Goal: Task Accomplishment & Management: Manage account settings

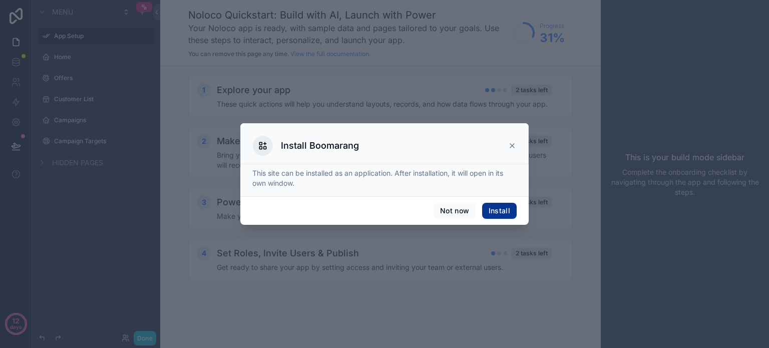
click at [512, 144] on icon at bounding box center [512, 146] width 8 height 8
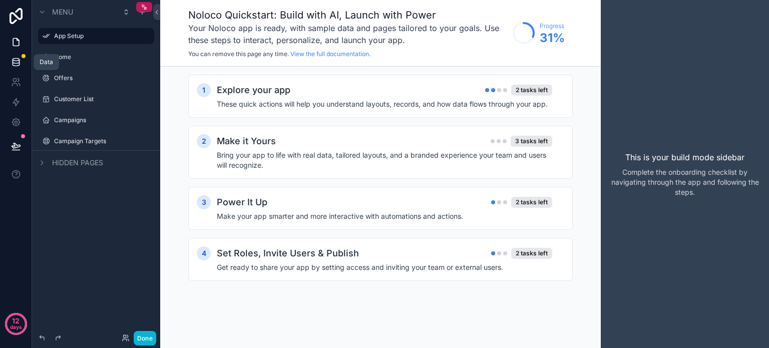
click at [18, 63] on icon at bounding box center [16, 62] width 7 height 4
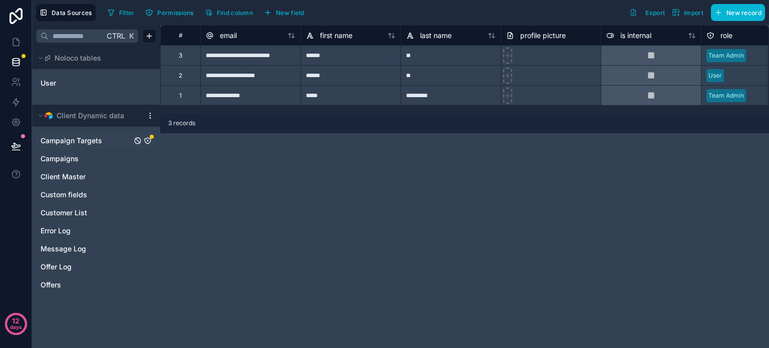
click at [148, 139] on icon "Campaign Targets" at bounding box center [148, 141] width 8 height 8
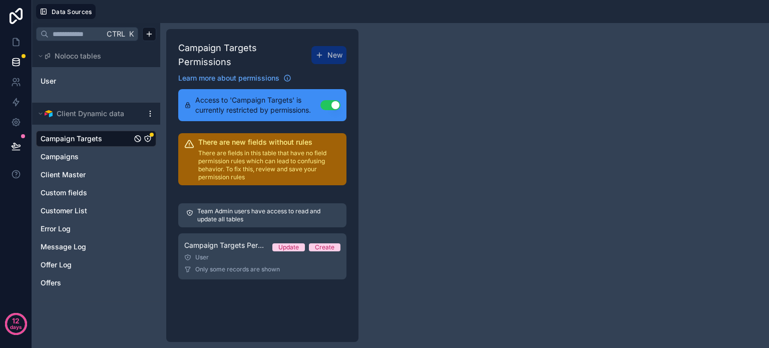
click at [262, 162] on p "There are fields in this table that have no field permission rules which can le…" at bounding box center [269, 165] width 142 height 32
click at [247, 95] on span "Access to 'Campaign Targets' is currently restricted by permissions." at bounding box center [257, 105] width 125 height 20
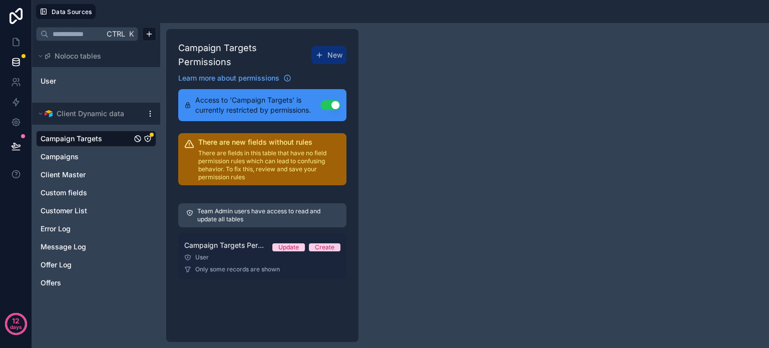
click at [233, 253] on div "User" at bounding box center [262, 257] width 156 height 8
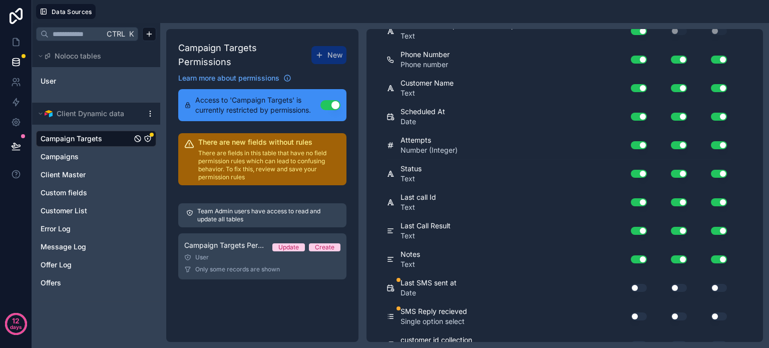
scroll to position [482, 0]
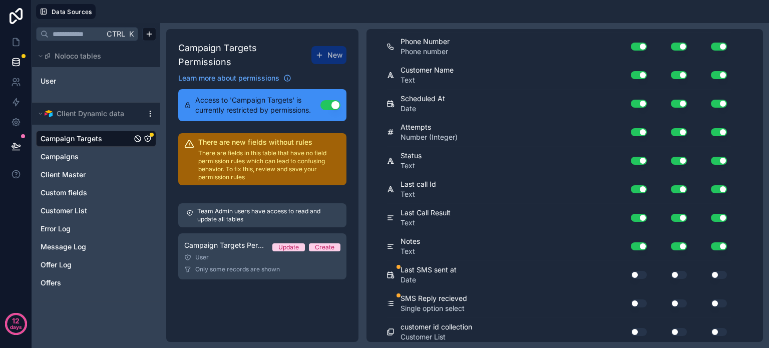
click at [638, 271] on button "Use setting" at bounding box center [639, 275] width 16 height 8
click at [639, 301] on button "Use setting" at bounding box center [639, 303] width 16 height 8
click at [682, 328] on button "Use setting" at bounding box center [679, 332] width 16 height 8
click at [674, 328] on button "Use setting" at bounding box center [679, 332] width 16 height 8
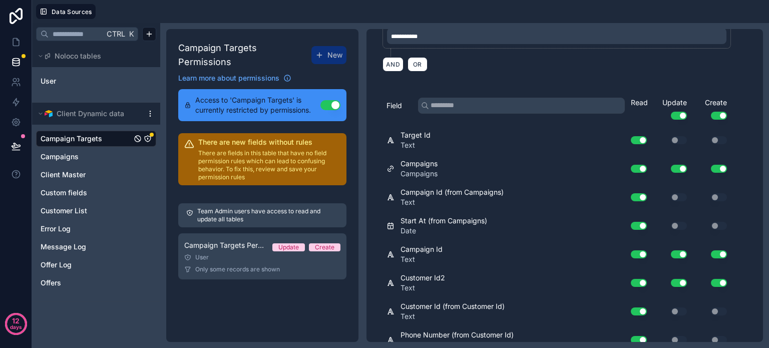
scroll to position [166, 0]
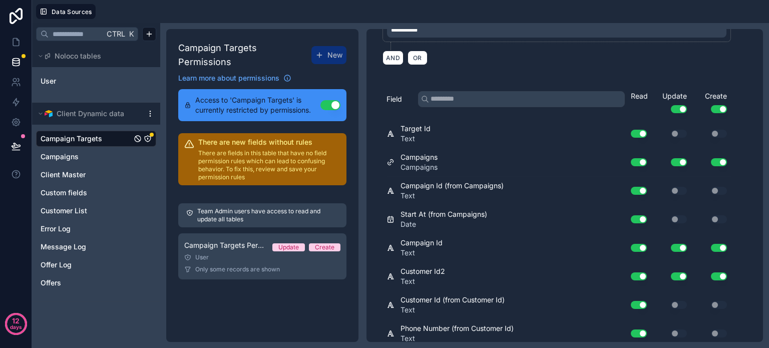
click at [715, 158] on button "Use setting" at bounding box center [719, 162] width 16 height 8
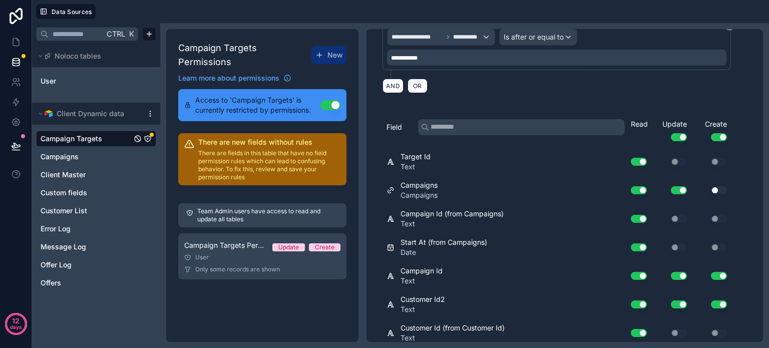
scroll to position [162, 0]
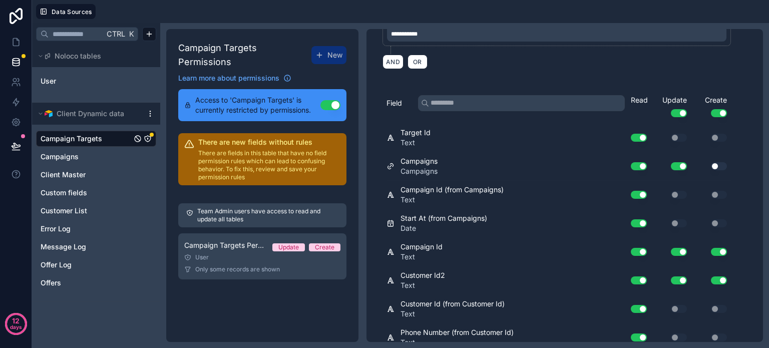
click at [679, 162] on button "Use setting" at bounding box center [679, 166] width 16 height 8
click at [678, 106] on div "Update Use setting" at bounding box center [671, 106] width 40 height 22
click at [677, 110] on button "Use setting" at bounding box center [679, 113] width 16 height 8
click at [718, 111] on button "Use setting" at bounding box center [719, 113] width 16 height 8
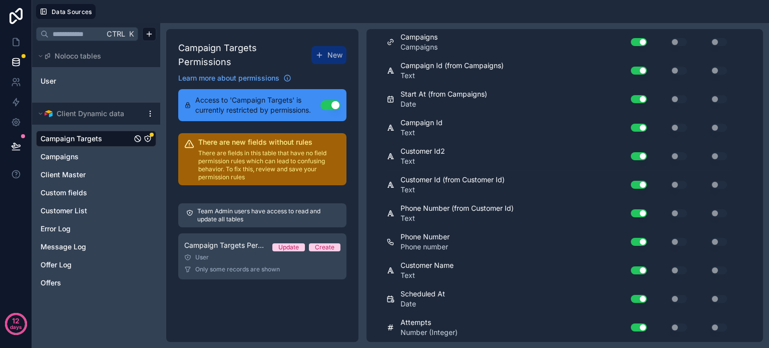
scroll to position [294, 0]
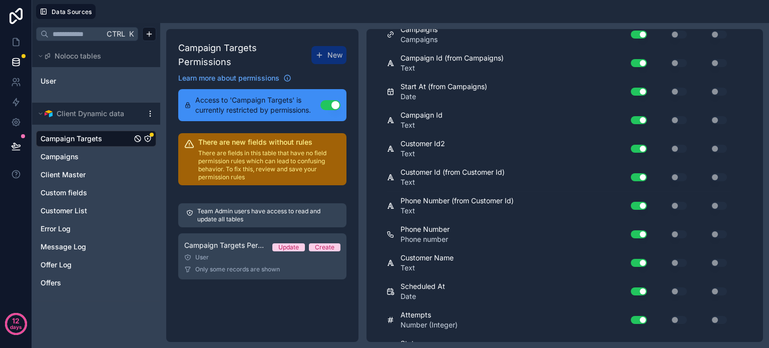
click at [637, 145] on button "Use setting" at bounding box center [639, 149] width 16 height 8
click at [641, 173] on button "Use setting" at bounding box center [639, 177] width 16 height 8
click at [635, 202] on button "Use setting" at bounding box center [639, 206] width 16 height 8
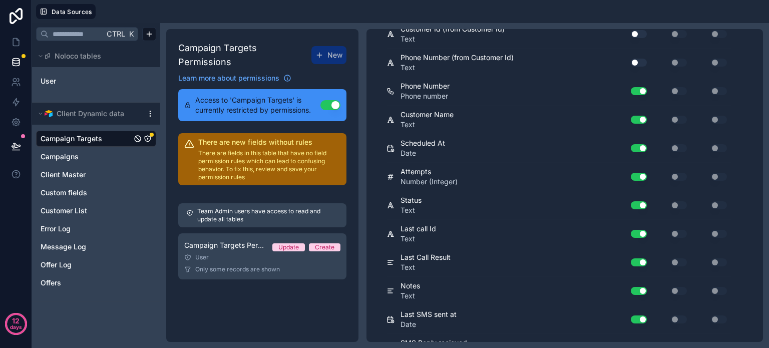
scroll to position [453, 0]
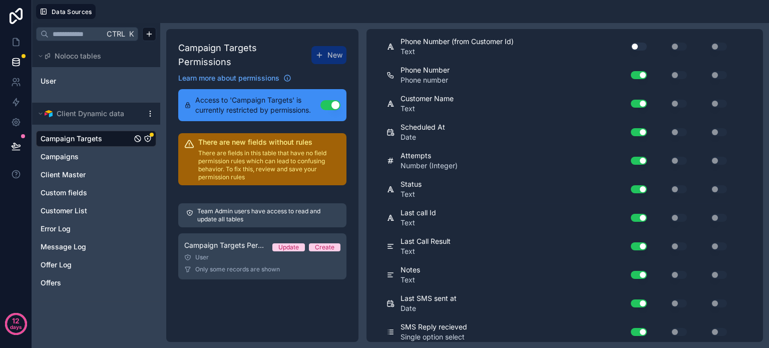
click at [635, 214] on button "Use setting" at bounding box center [639, 218] width 16 height 8
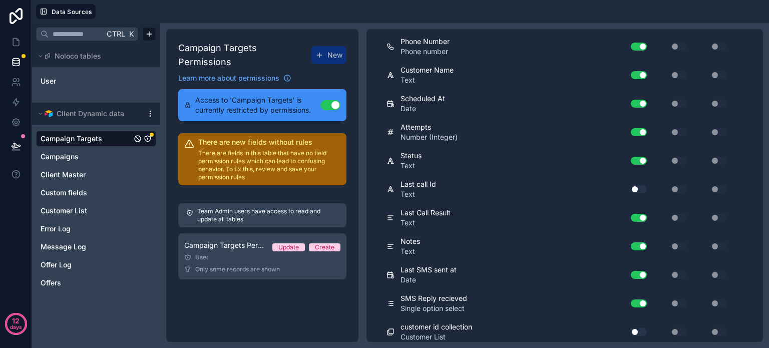
click at [634, 242] on button "Use setting" at bounding box center [639, 246] width 16 height 8
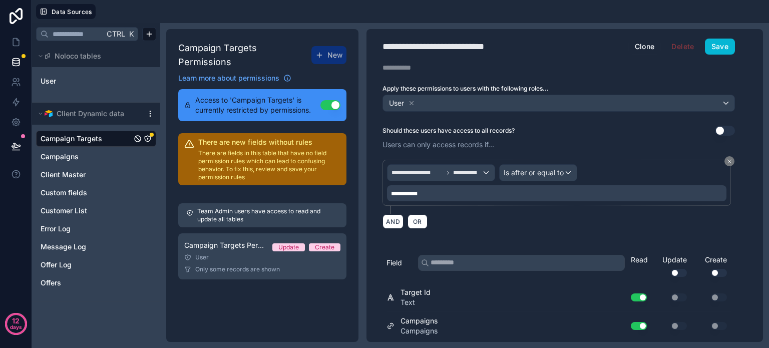
scroll to position [0, 0]
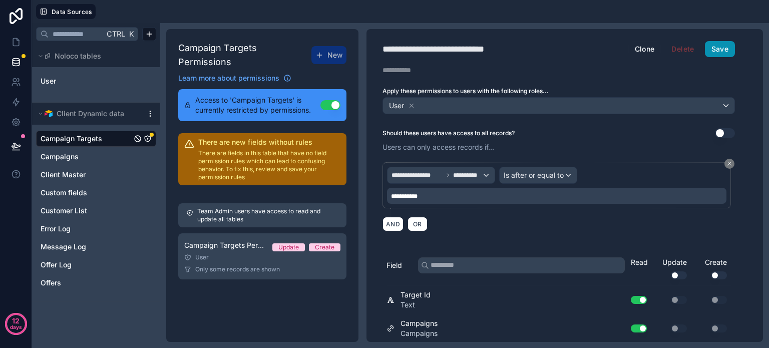
click at [718, 54] on button "Save" at bounding box center [720, 49] width 30 height 16
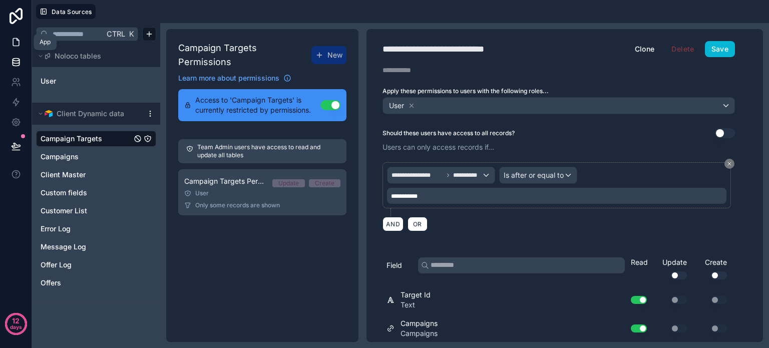
click at [14, 39] on icon at bounding box center [16, 43] width 6 height 8
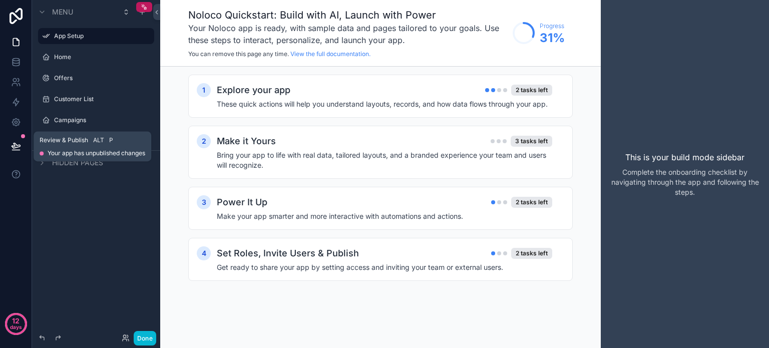
click at [19, 146] on icon at bounding box center [16, 146] width 10 height 10
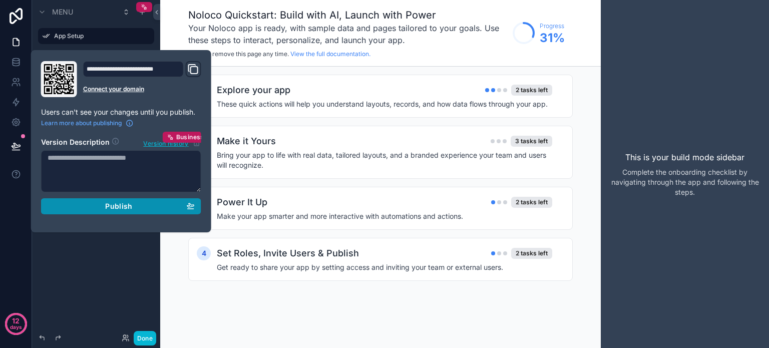
click at [107, 203] on span "Publish" at bounding box center [118, 206] width 27 height 9
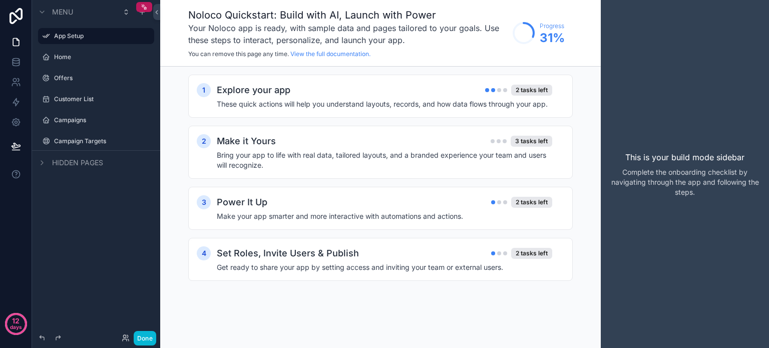
click at [84, 260] on div "Menu App Setup Home Offers Customer List Campaigns Campaign Targets Hidden pages" at bounding box center [96, 168] width 128 height 336
click at [14, 142] on icon at bounding box center [16, 146] width 10 height 10
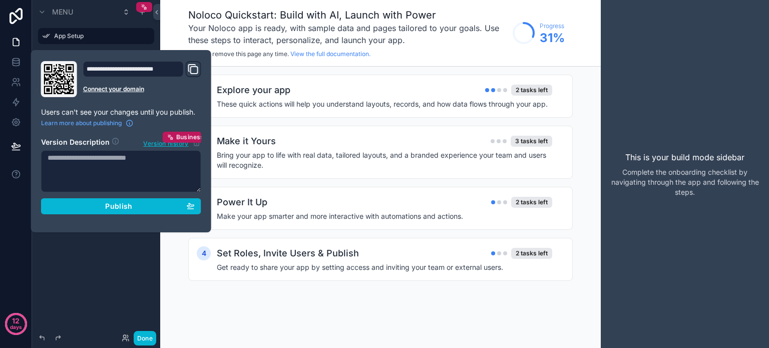
click at [57, 69] on icon at bounding box center [59, 79] width 30 height 30
click at [55, 73] on icon at bounding box center [59, 79] width 30 height 30
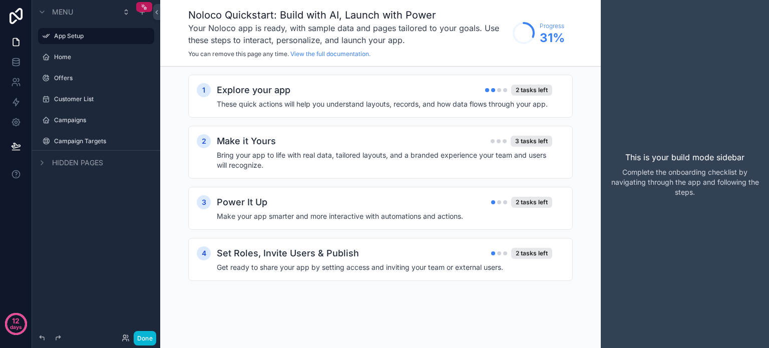
click at [120, 283] on div "Menu App Setup Home Offers Customer List Campaigns Campaign Targets Hidden pages" at bounding box center [96, 168] width 128 height 336
click at [61, 62] on div "Home" at bounding box center [96, 57] width 84 height 12
click at [64, 58] on label "Home" at bounding box center [94, 57] width 80 height 8
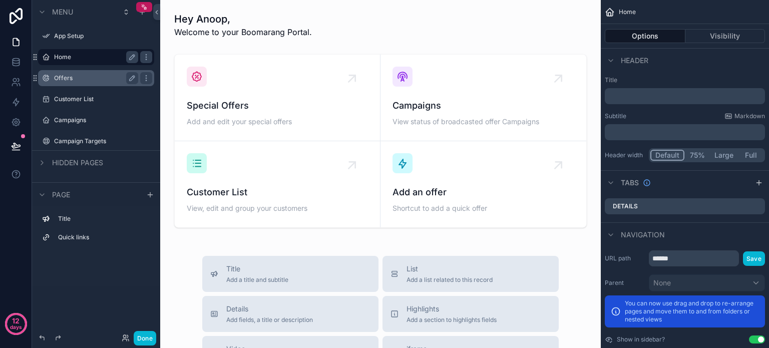
click at [67, 78] on label "Offers" at bounding box center [94, 78] width 80 height 8
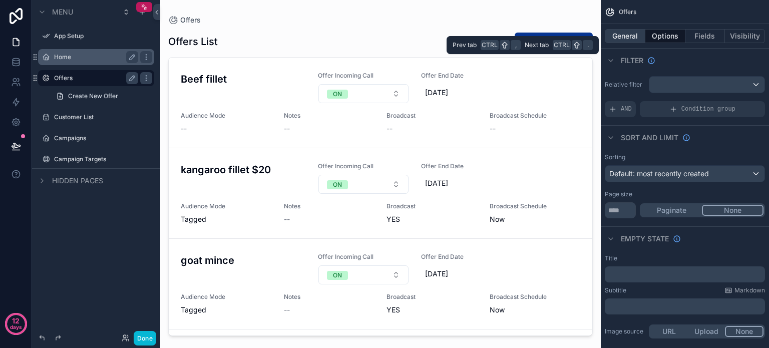
click at [629, 34] on button "General" at bounding box center [625, 36] width 41 height 14
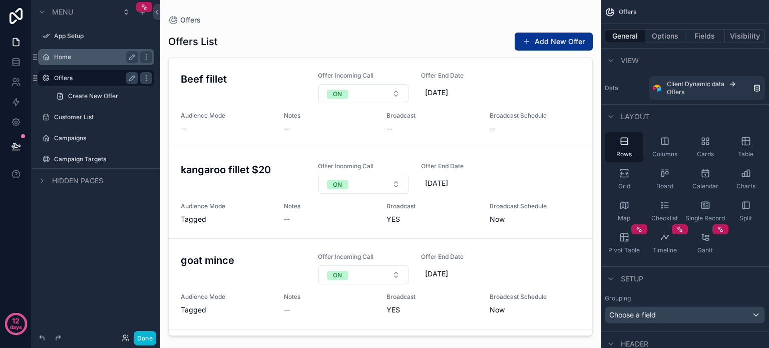
click at [694, 284] on div "Setup" at bounding box center [685, 278] width 168 height 24
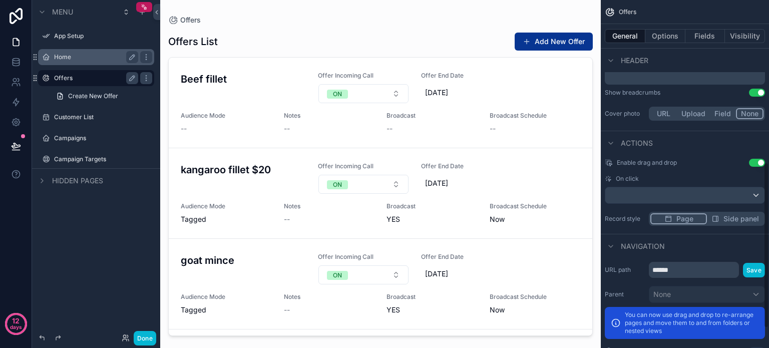
scroll to position [340, 0]
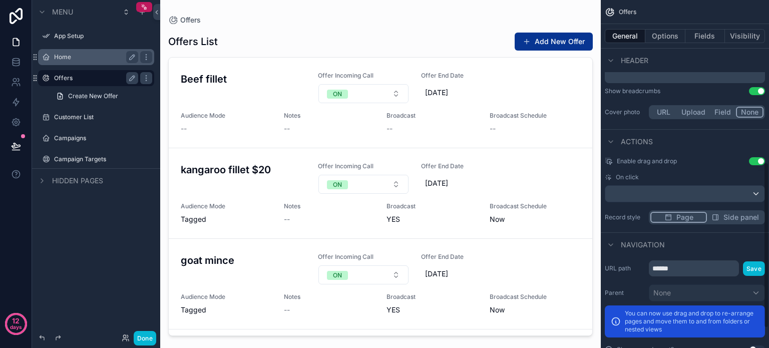
click at [751, 162] on button "Use setting" at bounding box center [757, 161] width 16 height 8
click at [699, 162] on div "Enable drag and drop Use setting" at bounding box center [685, 161] width 160 height 8
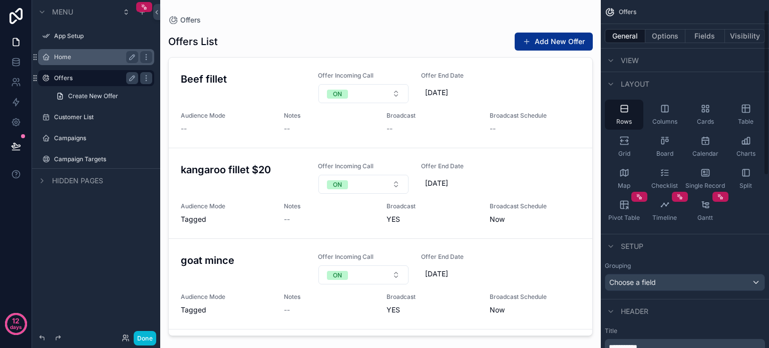
scroll to position [0, 0]
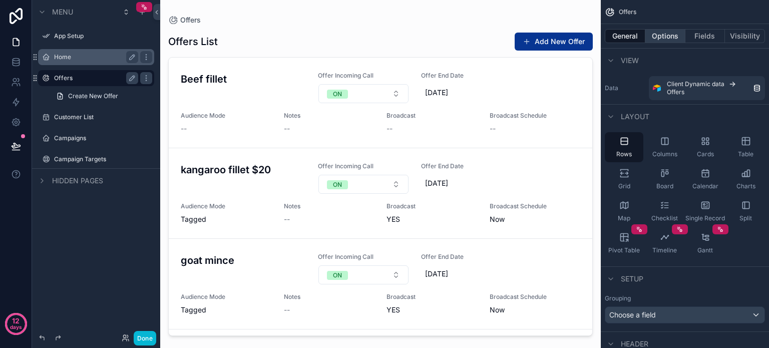
click at [656, 41] on button "Options" at bounding box center [665, 36] width 40 height 14
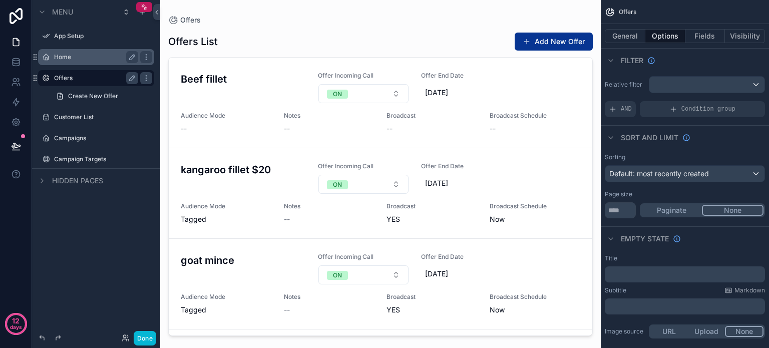
click at [724, 148] on div "Sort And Limit" at bounding box center [685, 137] width 168 height 24
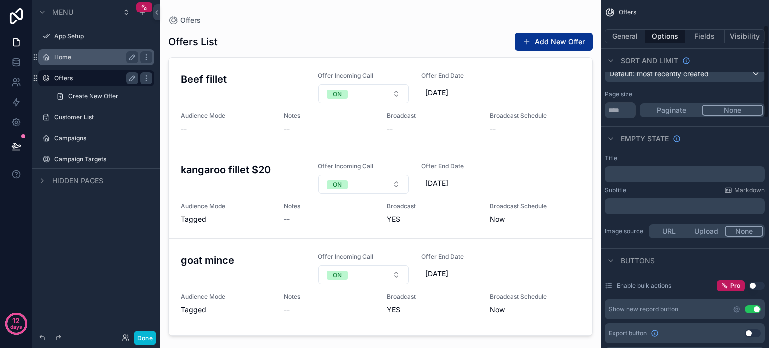
scroll to position [80, 0]
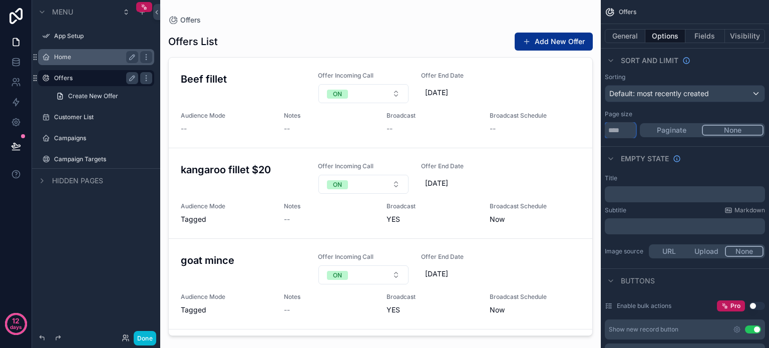
drag, startPoint x: 617, startPoint y: 129, endPoint x: 597, endPoint y: 129, distance: 19.5
click at [597, 129] on div "App Setup Home Offers Customer List Campaigns Campaign Targets My Profile Power…" at bounding box center [464, 174] width 609 height 348
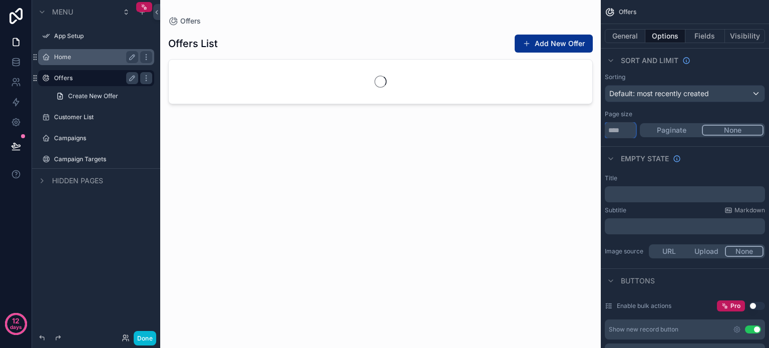
type input "*"
click at [675, 114] on div "Page size" at bounding box center [685, 114] width 160 height 8
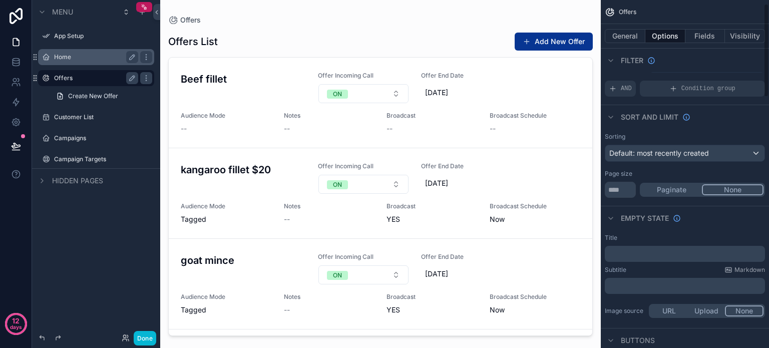
scroll to position [0, 0]
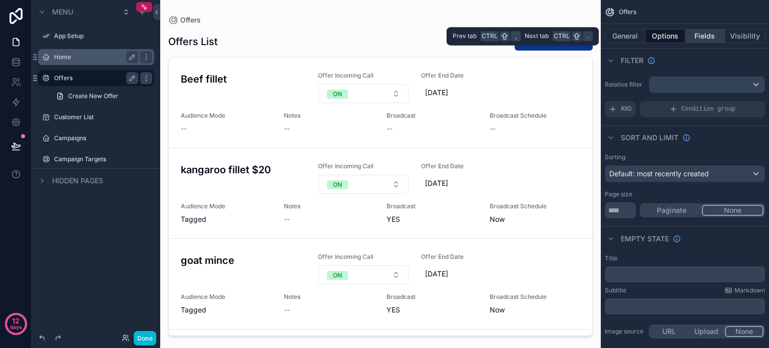
click at [702, 36] on button "Fields" at bounding box center [705, 36] width 40 height 14
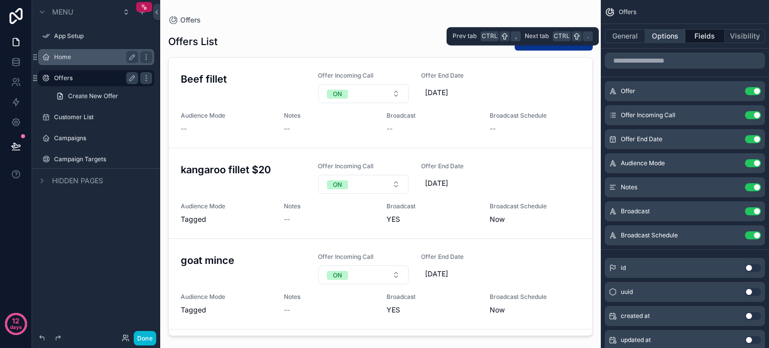
click at [667, 38] on button "Options" at bounding box center [665, 36] width 40 height 14
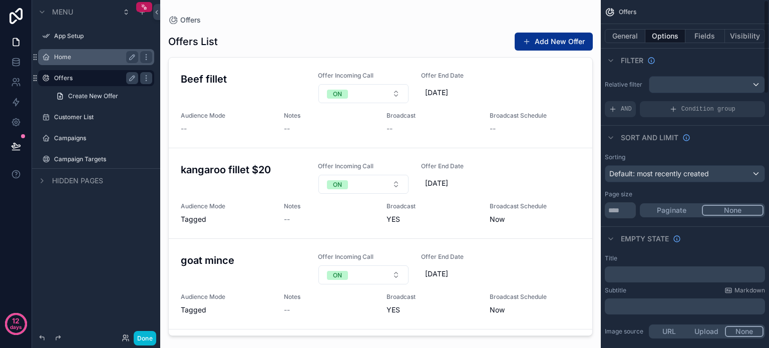
click at [704, 67] on div "Filter" at bounding box center [685, 60] width 168 height 24
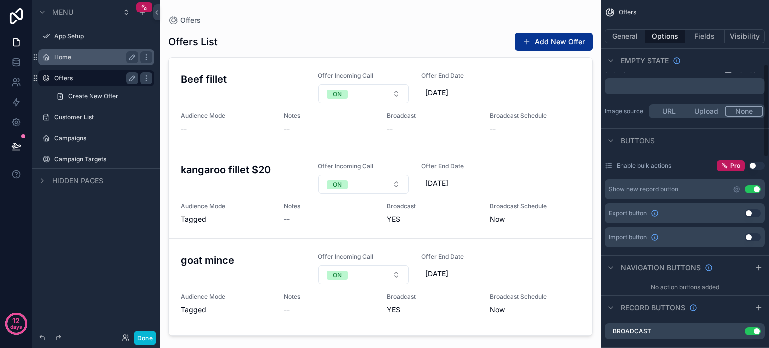
scroll to position [240, 0]
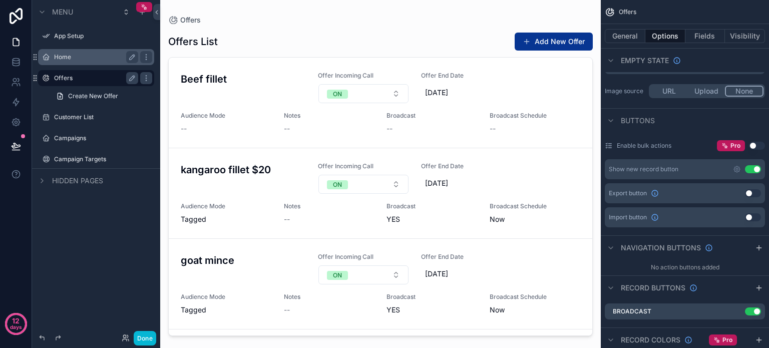
click at [749, 168] on button "Use setting" at bounding box center [753, 169] width 16 height 8
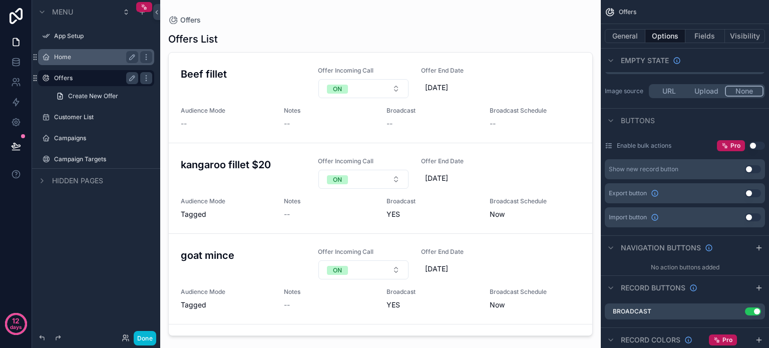
click at [690, 118] on div "Buttons" at bounding box center [685, 120] width 168 height 24
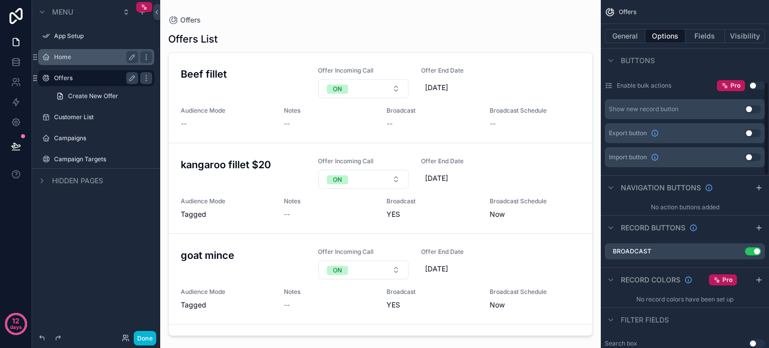
scroll to position [320, 0]
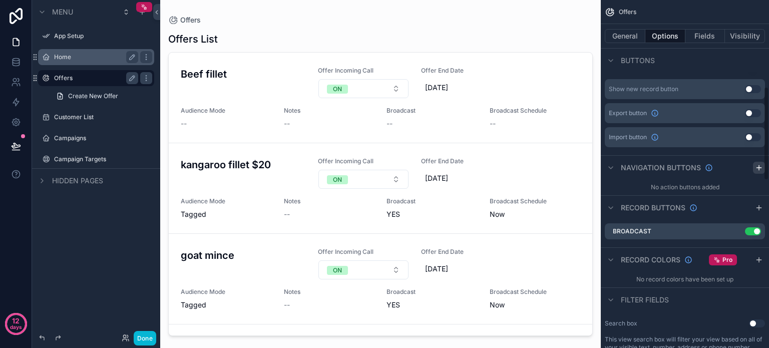
click at [759, 168] on icon "scrollable content" at bounding box center [758, 168] width 5 height 0
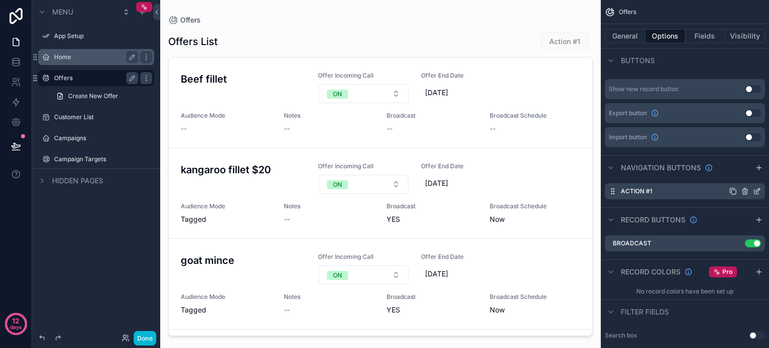
click at [653, 193] on div "Action #1" at bounding box center [685, 191] width 160 height 16
click at [757, 188] on icon "scrollable content" at bounding box center [757, 191] width 8 height 8
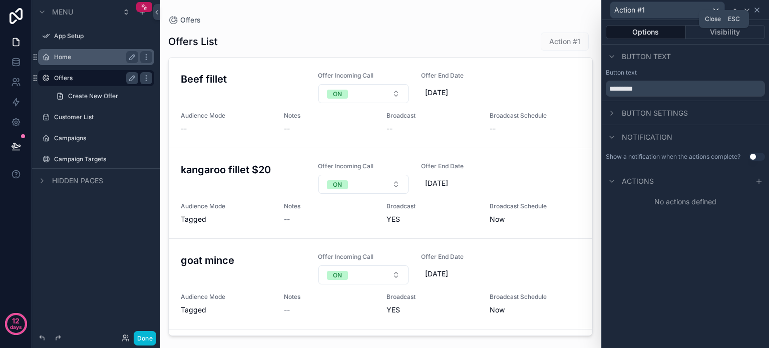
click at [757, 9] on icon at bounding box center [757, 10] width 4 height 4
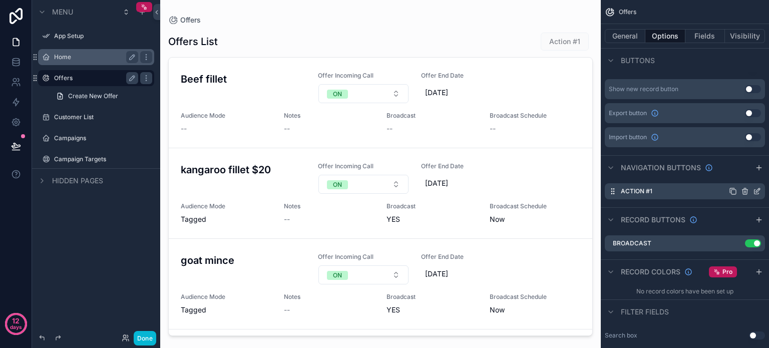
click at [762, 188] on div "Action #1" at bounding box center [685, 191] width 160 height 16
click at [757, 189] on icon "scrollable content" at bounding box center [758, 190] width 4 height 4
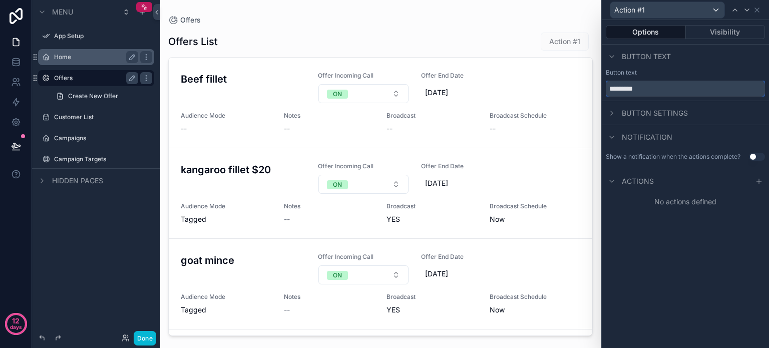
click at [655, 86] on input "*********" at bounding box center [685, 89] width 159 height 16
drag, startPoint x: 655, startPoint y: 86, endPoint x: 568, endPoint y: 87, distance: 87.1
click at [568, 87] on div "Action #1 Options Visibility Button text Button text ********* Button settings …" at bounding box center [384, 174] width 769 height 348
type input "**********"
click at [611, 115] on icon at bounding box center [612, 113] width 2 height 4
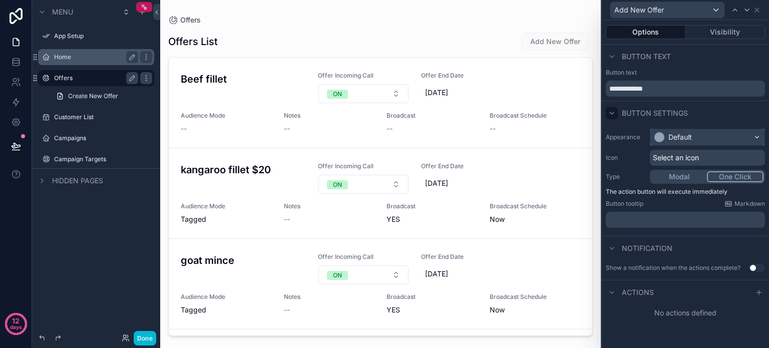
click at [741, 137] on div "Default" at bounding box center [707, 137] width 114 height 16
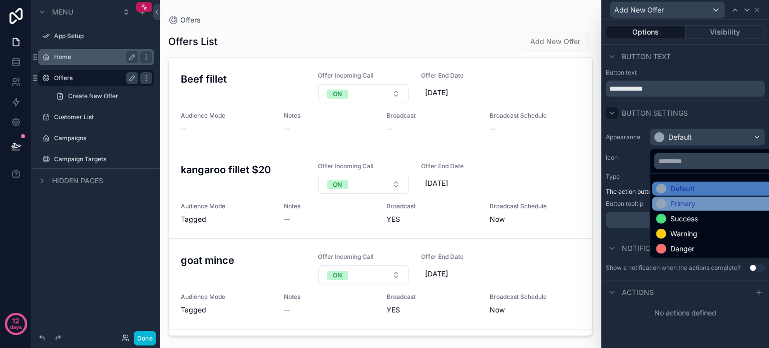
click at [685, 200] on div "Primary" at bounding box center [682, 204] width 25 height 10
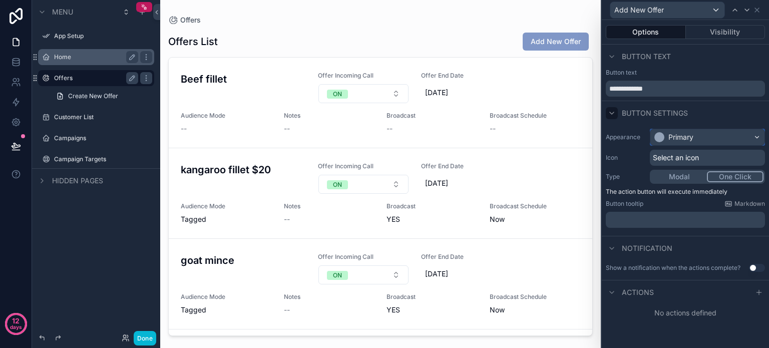
click at [737, 136] on div "Primary" at bounding box center [707, 137] width 114 height 16
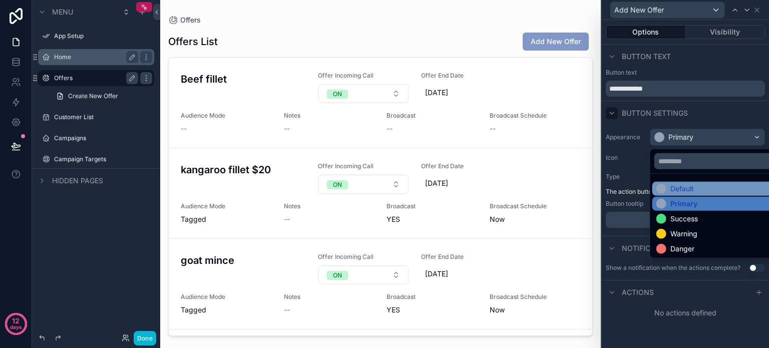
click at [681, 185] on div "Default" at bounding box center [682, 189] width 24 height 10
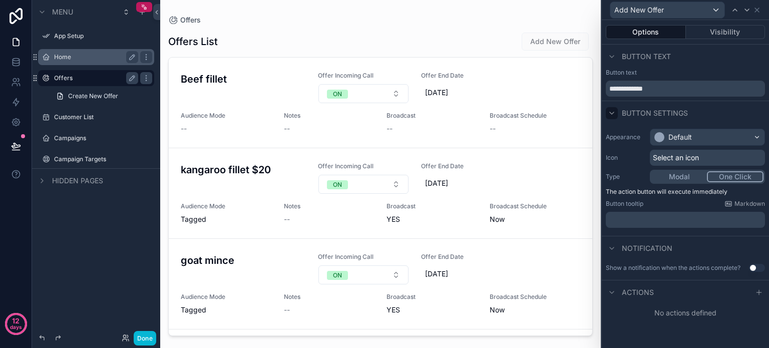
click at [700, 154] on div "Select an icon" at bounding box center [707, 158] width 115 height 16
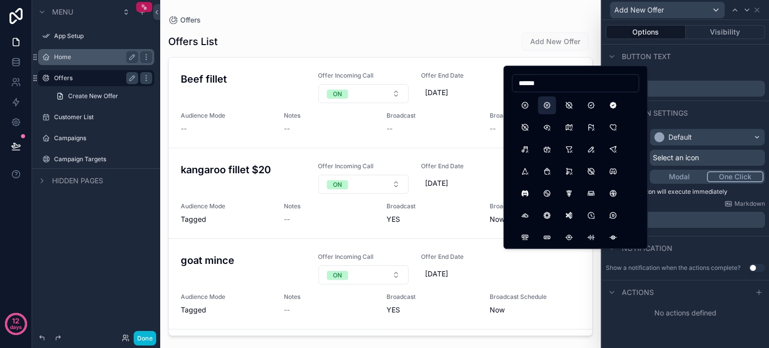
type input "******"
click at [547, 106] on button "Discount2" at bounding box center [547, 105] width 18 height 18
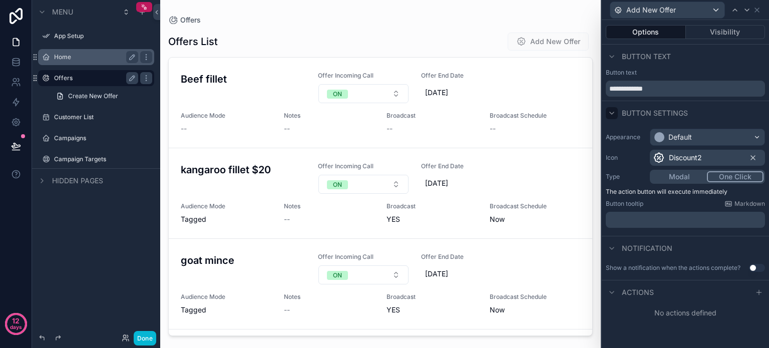
click at [676, 199] on div "Appearance Default Icon Discount2 Type Modal One Click The action button will e…" at bounding box center [685, 178] width 167 height 107
click at [755, 291] on icon at bounding box center [759, 292] width 8 height 8
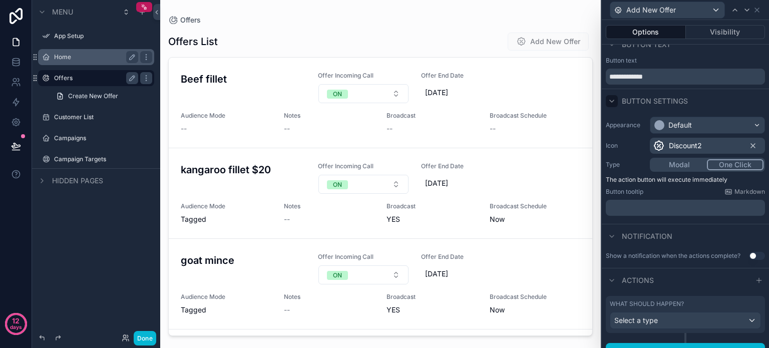
scroll to position [26, 0]
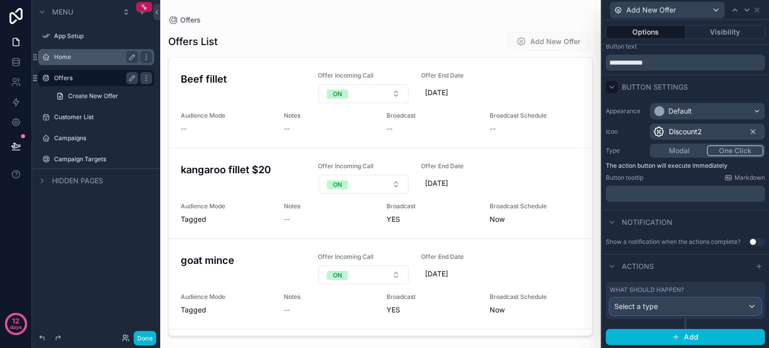
click at [700, 306] on div "Select a type" at bounding box center [685, 306] width 150 height 16
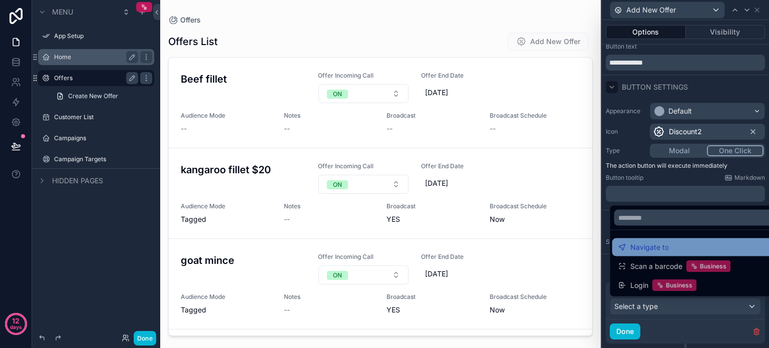
click at [653, 247] on span "Navigate to" at bounding box center [649, 247] width 39 height 12
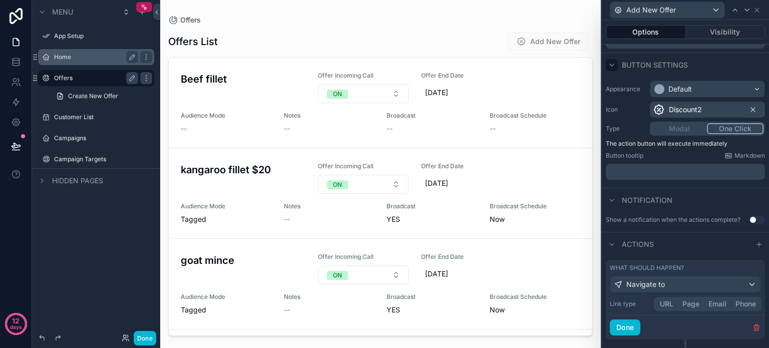
scroll to position [52, 0]
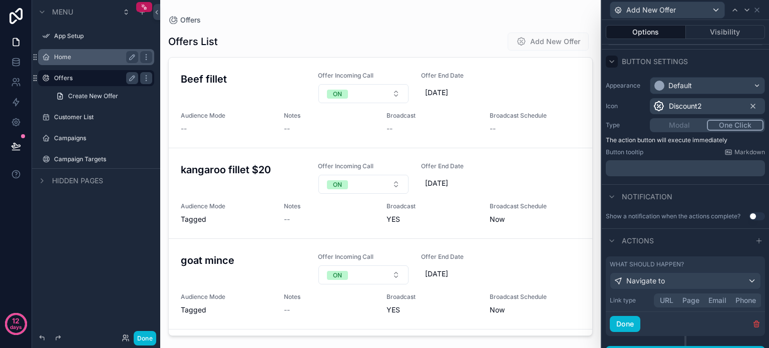
click at [663, 300] on button "URL" at bounding box center [666, 300] width 23 height 11
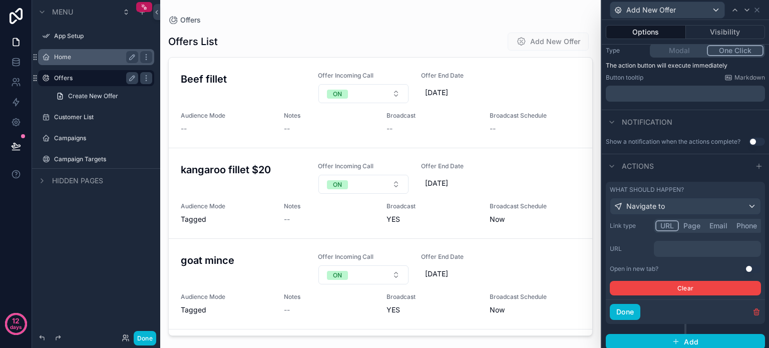
scroll to position [130, 0]
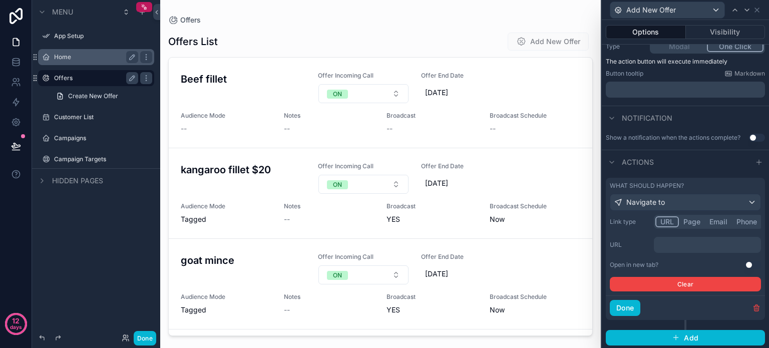
click at [679, 242] on p "﻿" at bounding box center [708, 245] width 101 height 10
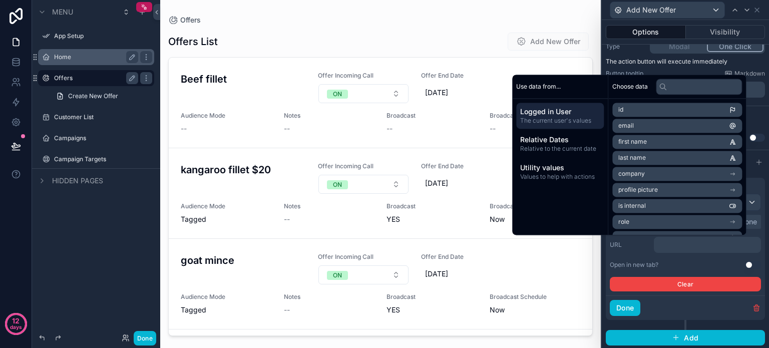
click at [413, 21] on div "scrollable content" at bounding box center [380, 168] width 441 height 336
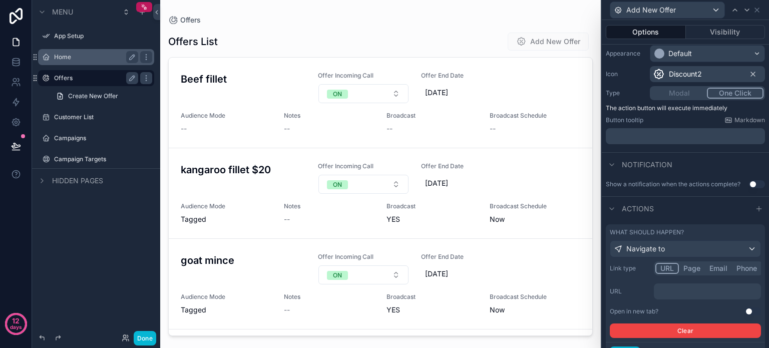
scroll to position [0, 0]
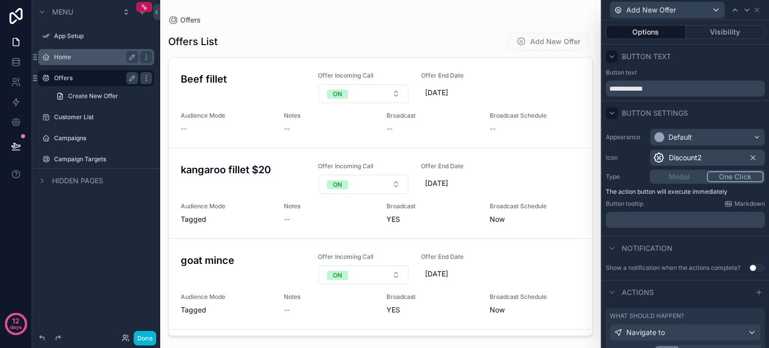
click at [612, 56] on icon at bounding box center [612, 57] width 8 height 8
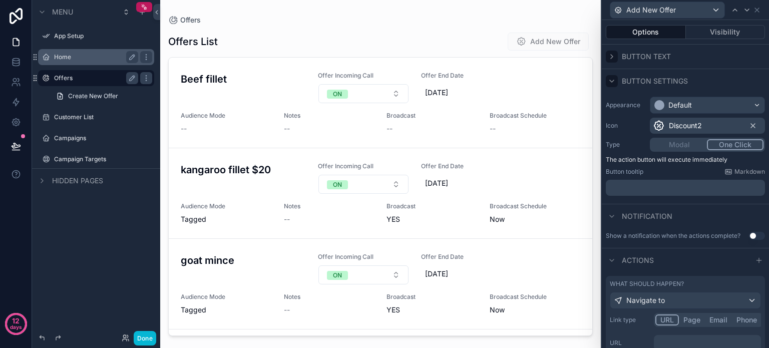
scroll to position [98, 0]
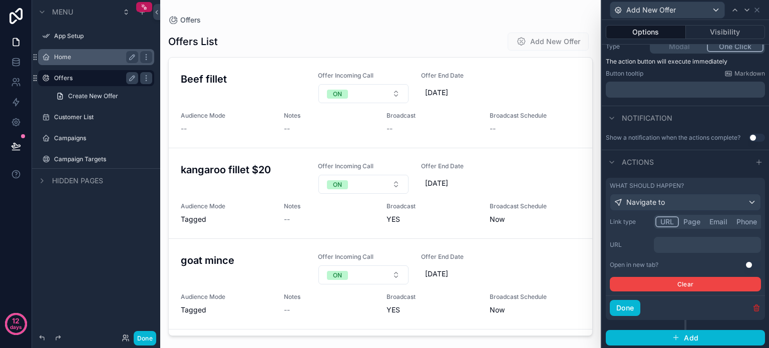
click at [754, 307] on icon "button" at bounding box center [756, 308] width 5 height 5
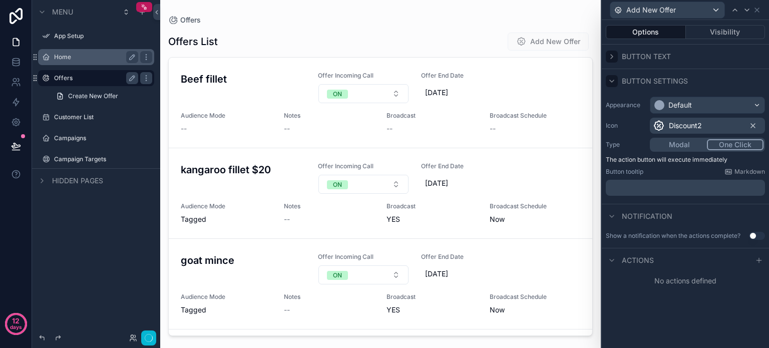
scroll to position [0, 0]
click at [612, 78] on icon at bounding box center [612, 81] width 8 height 8
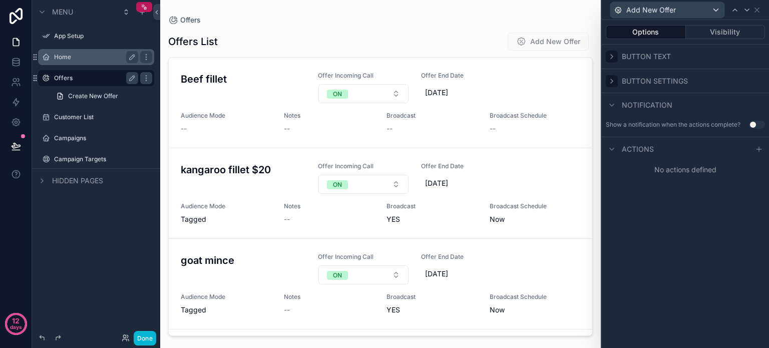
click at [613, 82] on icon at bounding box center [612, 81] width 8 height 8
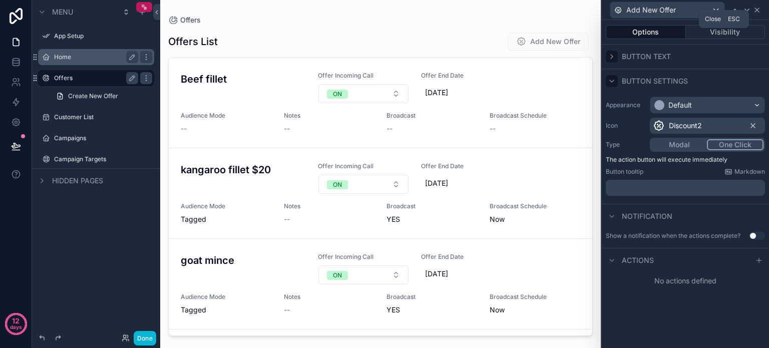
click at [760, 10] on icon at bounding box center [757, 10] width 8 height 8
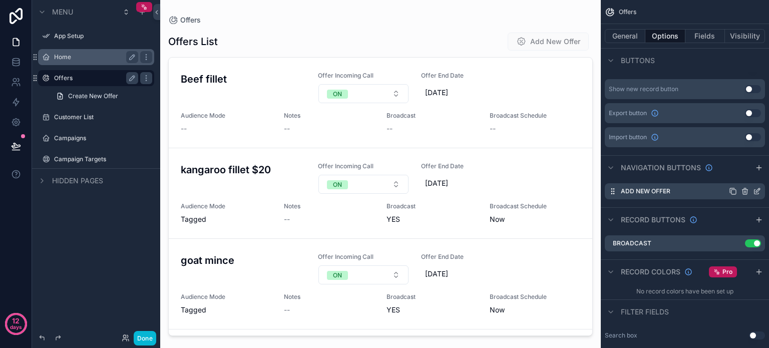
click at [741, 192] on icon "scrollable content" at bounding box center [745, 191] width 8 height 8
click at [742, 174] on icon at bounding box center [741, 175] width 8 height 8
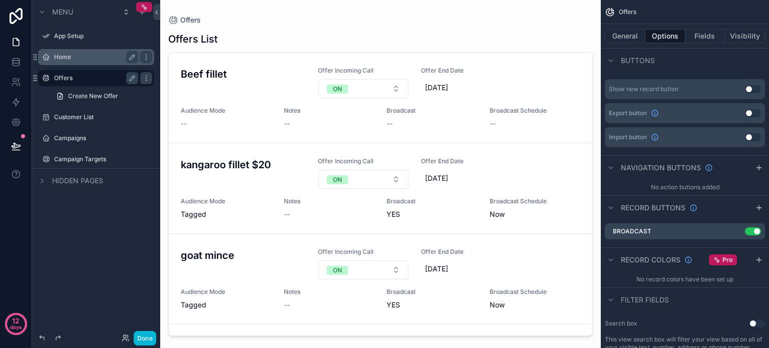
click at [756, 87] on button "Use setting" at bounding box center [753, 89] width 16 height 8
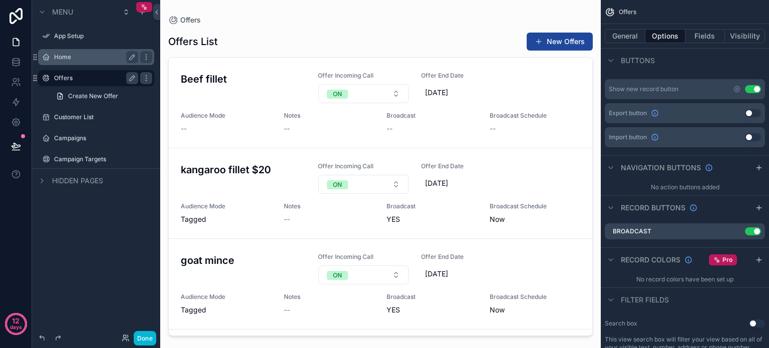
click at [549, 40] on button "New Offers" at bounding box center [560, 42] width 66 height 18
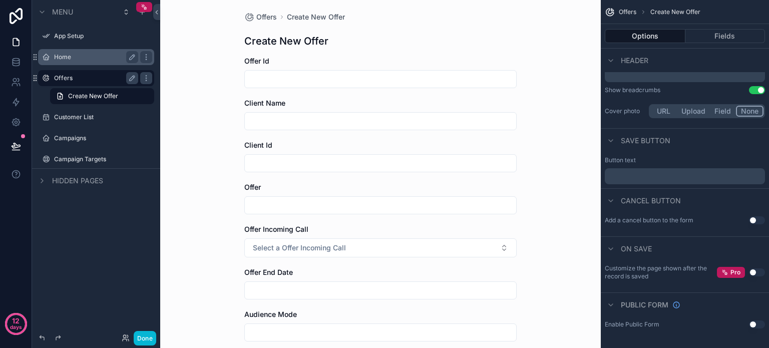
scroll to position [3, 0]
click at [257, 119] on input "scrollable content" at bounding box center [380, 123] width 271 height 14
click at [202, 143] on div "Offers Create New Offer Create New Offer Offer Id Client Name Client Id Offer O…" at bounding box center [380, 171] width 441 height 348
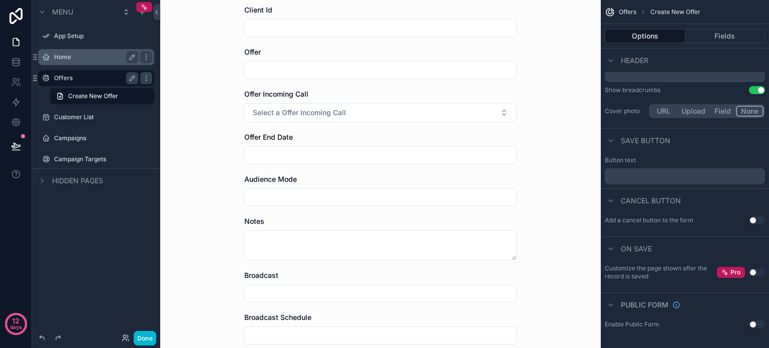
scroll to position [141, 0]
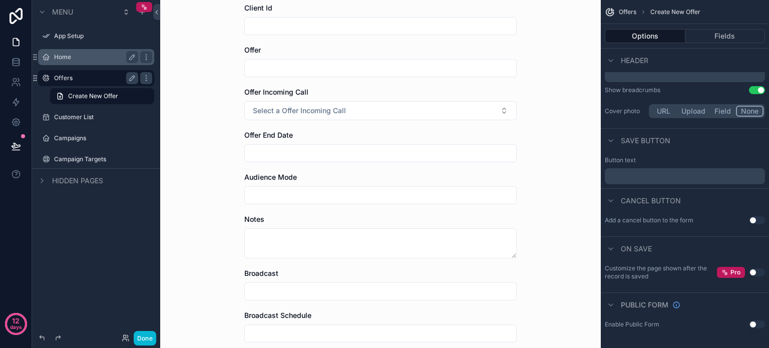
click at [283, 154] on input "scrollable content" at bounding box center [380, 153] width 271 height 14
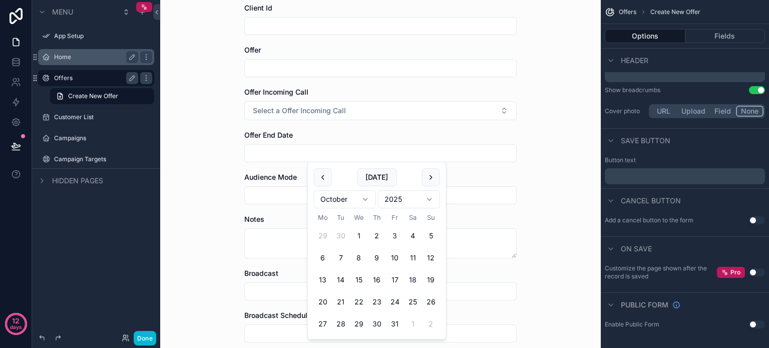
click at [203, 168] on div "Offers Create New Offer Create New Offer Offer Id Client Name Client Id Offer O…" at bounding box center [380, 33] width 441 height 348
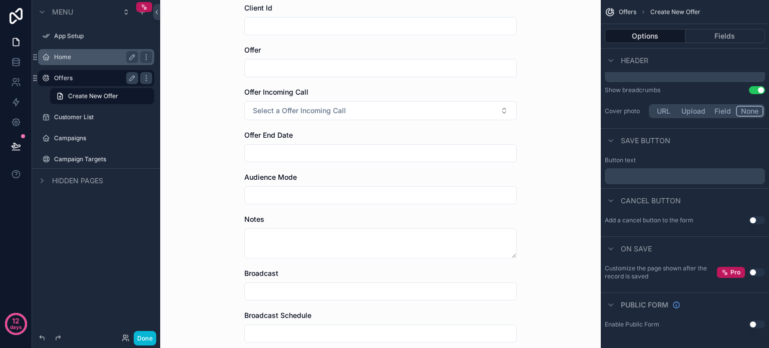
click at [268, 192] on input "scrollable content" at bounding box center [380, 195] width 271 height 14
click at [202, 192] on div "Offers Create New Offer Create New Offer Offer Id Client Name Client Id Offer O…" at bounding box center [380, 33] width 441 height 348
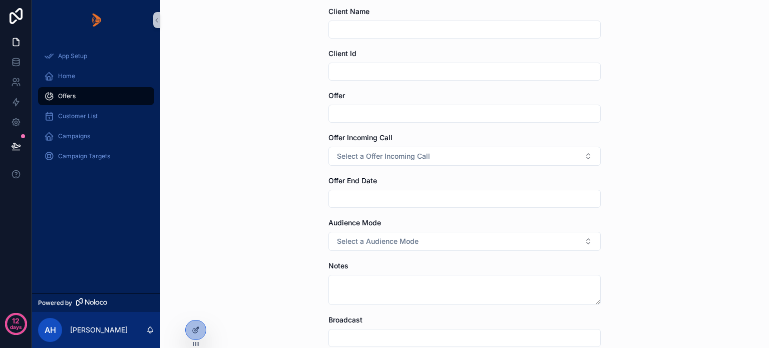
scroll to position [102, 0]
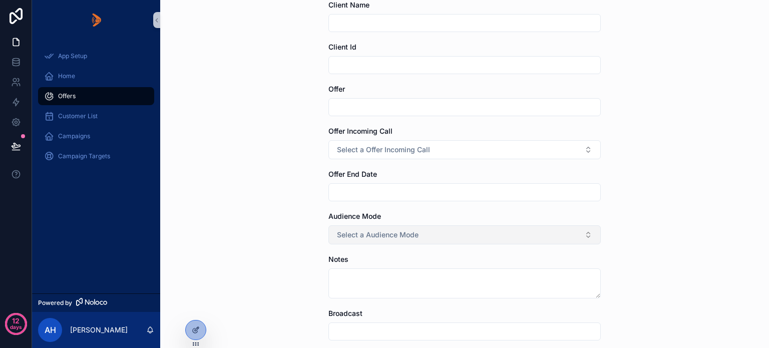
click at [582, 238] on button "Select a Audience Mode" at bounding box center [464, 234] width 272 height 19
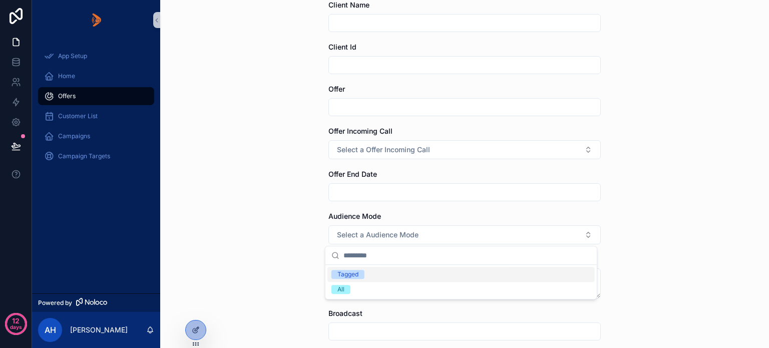
click at [645, 209] on div "Offers Create New Offer Create New Offer Offer Id Client Name Client Id Offer O…" at bounding box center [464, 72] width 609 height 348
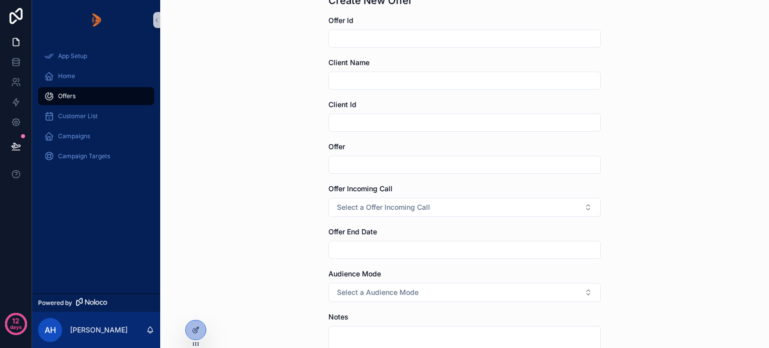
scroll to position [0, 0]
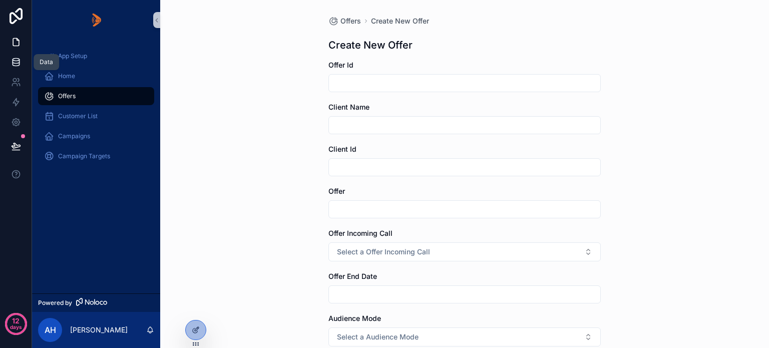
click at [13, 62] on icon at bounding box center [16, 62] width 10 height 10
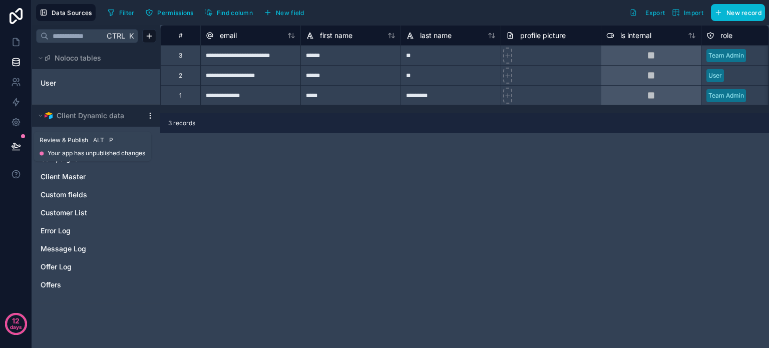
click at [15, 142] on icon at bounding box center [16, 146] width 10 height 10
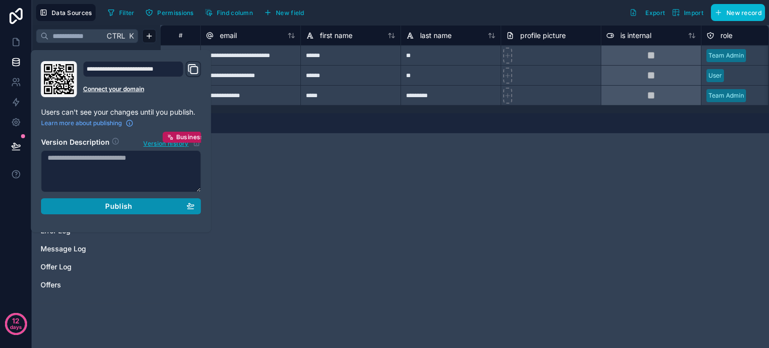
click at [109, 210] on button "Publish" at bounding box center [121, 206] width 160 height 16
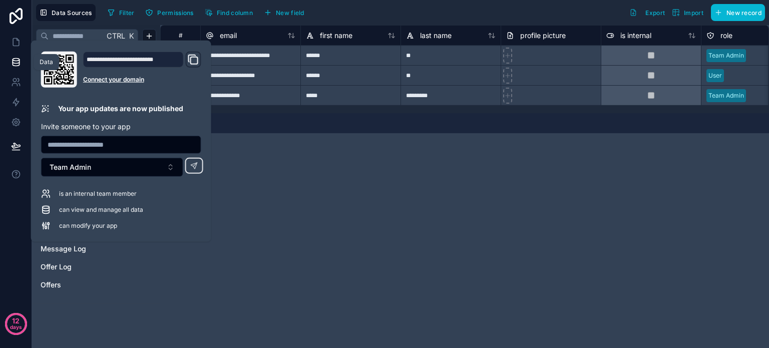
click at [15, 63] on icon at bounding box center [16, 62] width 10 height 10
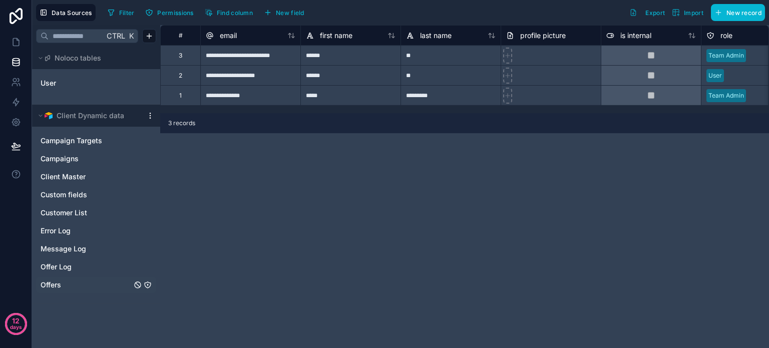
click at [52, 283] on span "Offers" at bounding box center [51, 285] width 21 height 10
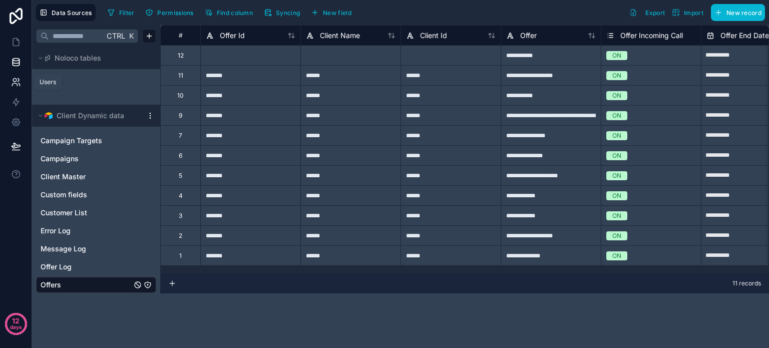
click at [12, 84] on icon at bounding box center [14, 85] width 5 height 3
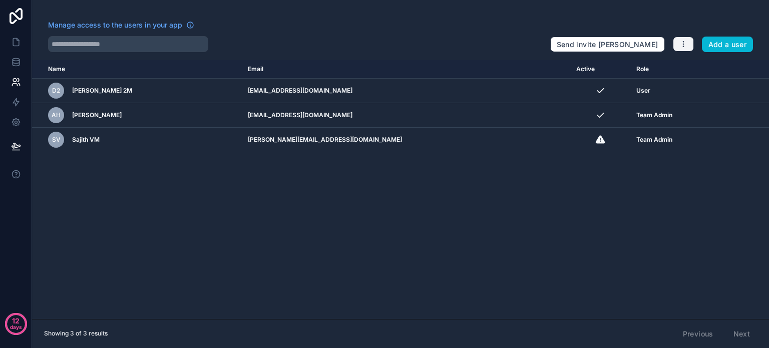
click at [679, 45] on icon "button" at bounding box center [683, 44] width 8 height 8
click at [705, 68] on link "Manage roles" at bounding box center [707, 68] width 70 height 16
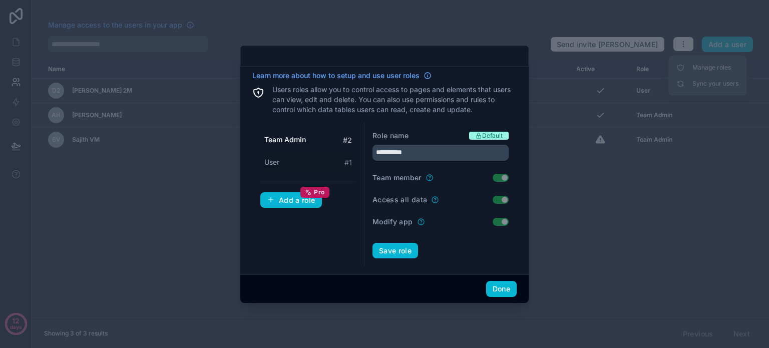
click at [287, 163] on div "User # 1" at bounding box center [308, 162] width 96 height 19
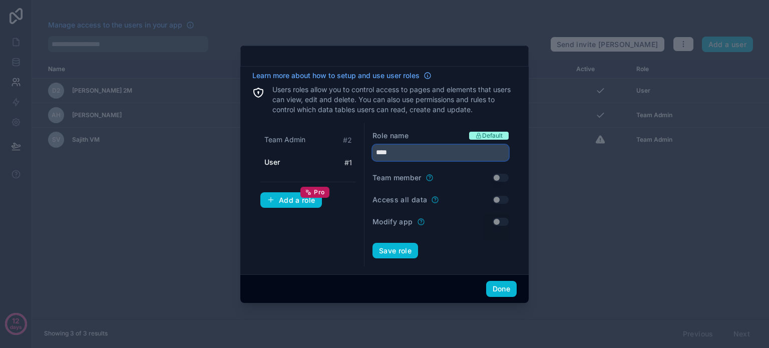
drag, startPoint x: 398, startPoint y: 153, endPoint x: 371, endPoint y: 152, distance: 27.1
click at [371, 152] on div "Role name Default **** Team member Use setting Access all data Use setting Modi…" at bounding box center [440, 195] width 152 height 144
click at [323, 230] on div "Team Admin # 2 User # 1 Add a role Pro" at bounding box center [308, 195] width 112 height 144
drag, startPoint x: 401, startPoint y: 152, endPoint x: 358, endPoint y: 154, distance: 43.1
click at [358, 154] on div "Team Admin # 2 User # 1 Add a role Pro Role name Default ****** Team member Use…" at bounding box center [384, 195] width 264 height 144
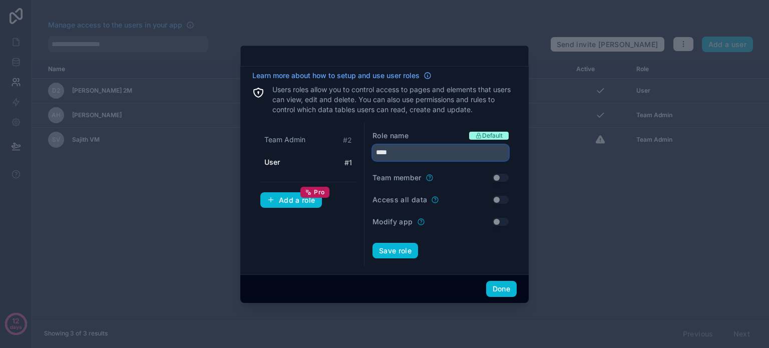
type input "****"
click at [318, 234] on div "Team Admin # 2 User # 1 Add a role Pro" at bounding box center [308, 195] width 112 height 144
click at [579, 219] on div at bounding box center [384, 174] width 769 height 348
click at [501, 290] on button "Done" at bounding box center [501, 289] width 31 height 16
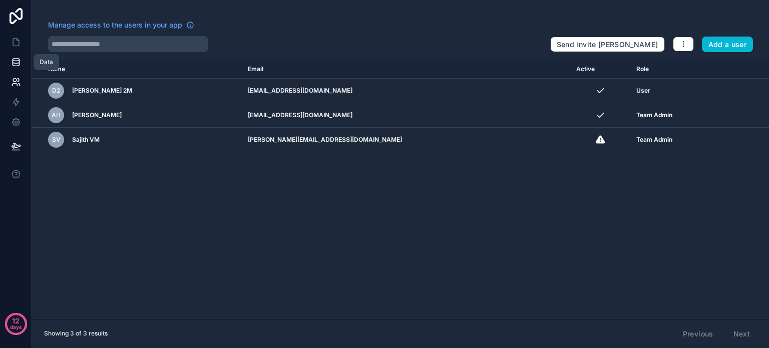
click at [15, 63] on icon at bounding box center [16, 62] width 10 height 10
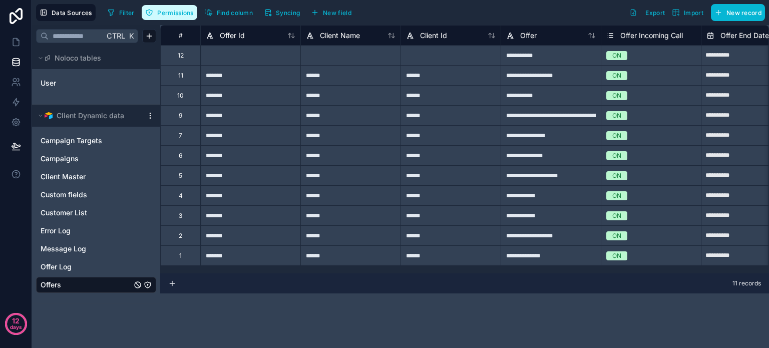
click at [170, 15] on span "Permissions" at bounding box center [175, 13] width 36 height 8
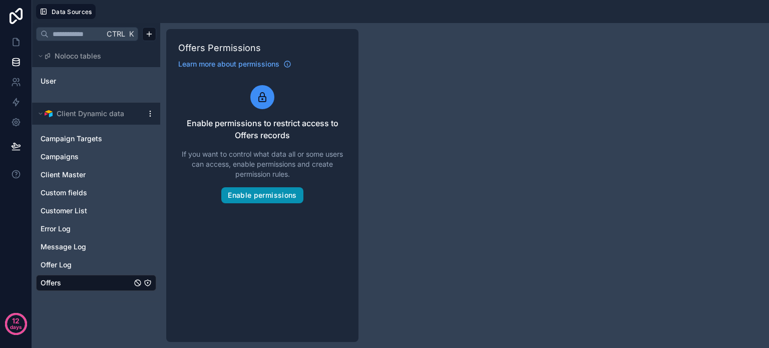
click at [242, 194] on button "Enable permissions" at bounding box center [262, 195] width 82 height 16
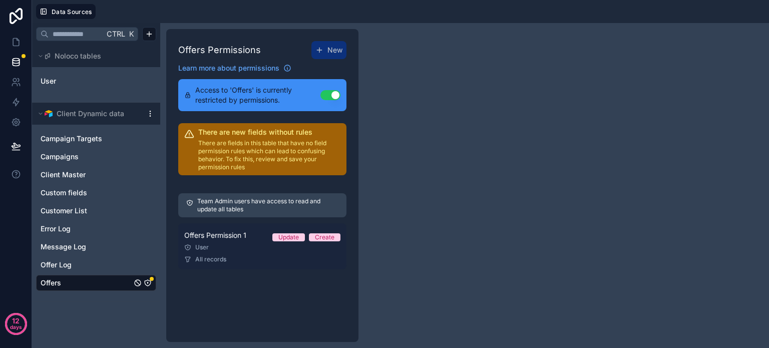
click at [231, 246] on div "User" at bounding box center [262, 247] width 156 height 8
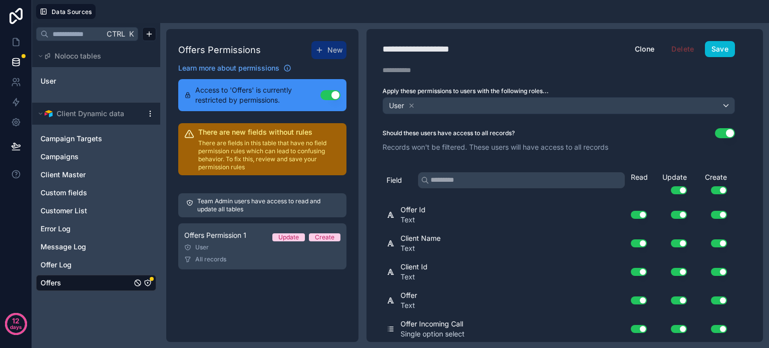
click at [719, 134] on button "Use setting" at bounding box center [725, 133] width 20 height 10
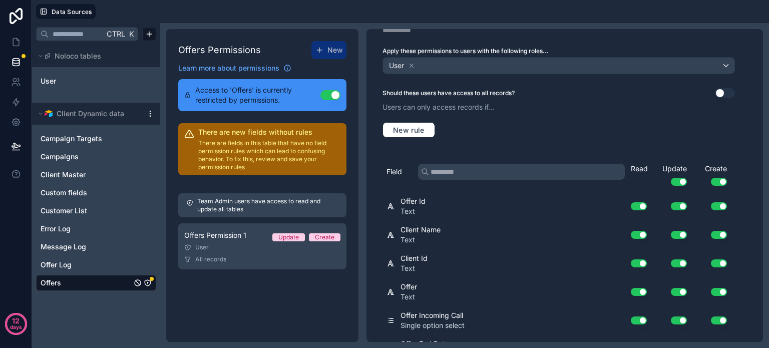
scroll to position [49, 0]
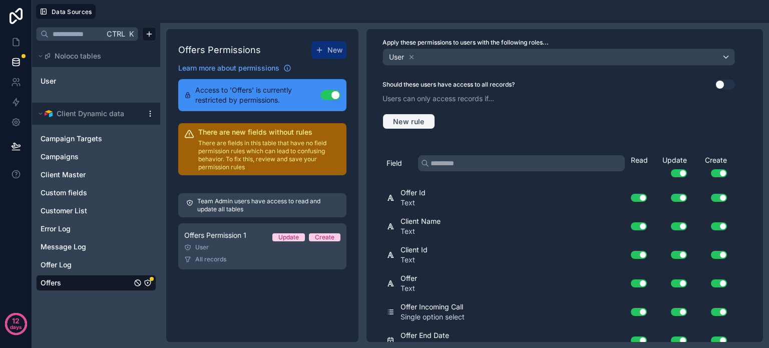
click at [404, 120] on span "New rule" at bounding box center [409, 121] width 40 height 9
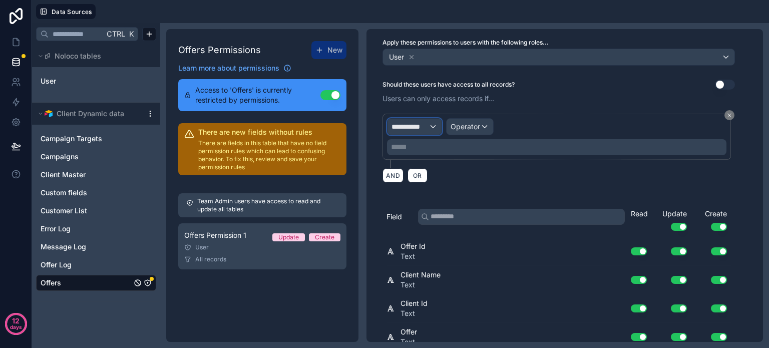
click at [420, 125] on span "**********" at bounding box center [409, 127] width 37 height 10
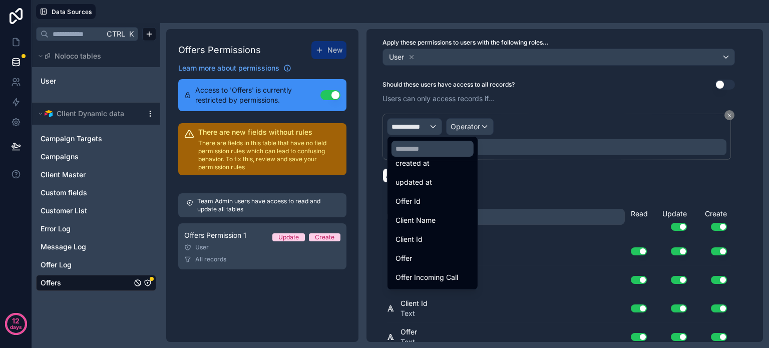
scroll to position [58, 0]
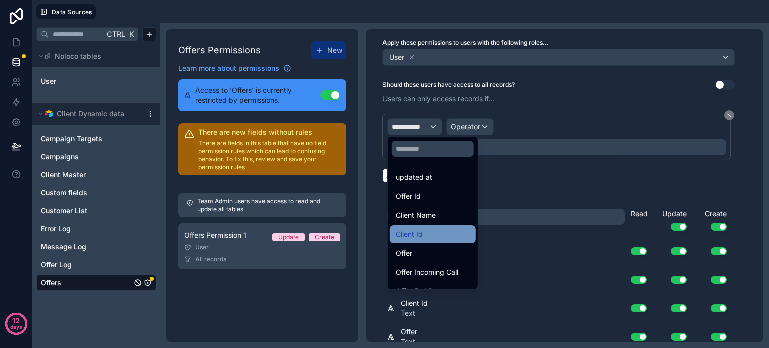
click at [424, 236] on div "Client Id" at bounding box center [432, 234] width 74 height 12
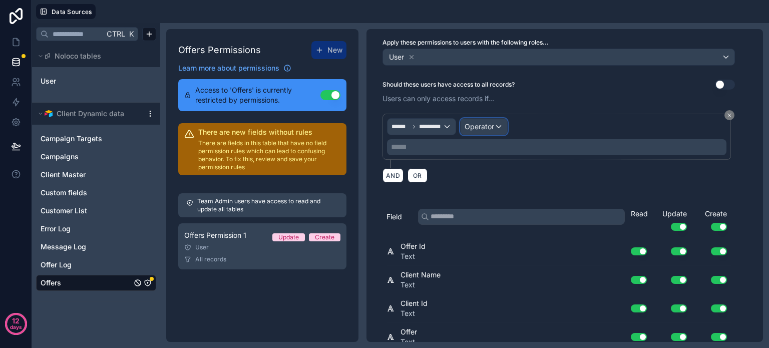
click at [490, 124] on span "Operator" at bounding box center [480, 126] width 30 height 9
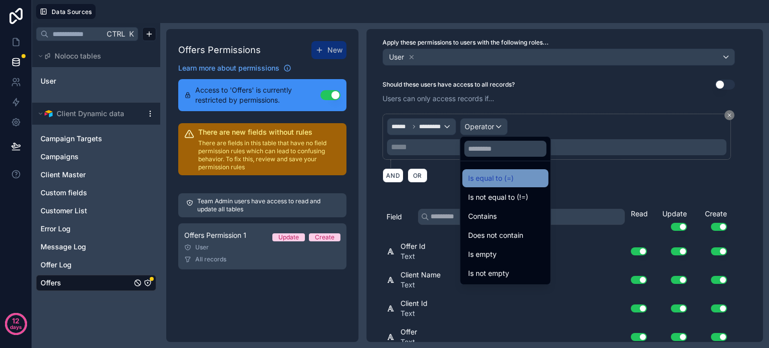
click at [487, 175] on span "Is equal to (=)" at bounding box center [491, 178] width 46 height 12
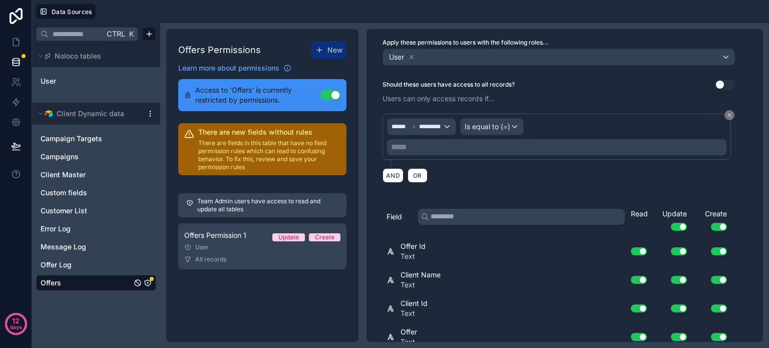
click at [410, 146] on p "***** ﻿" at bounding box center [557, 147] width 333 height 12
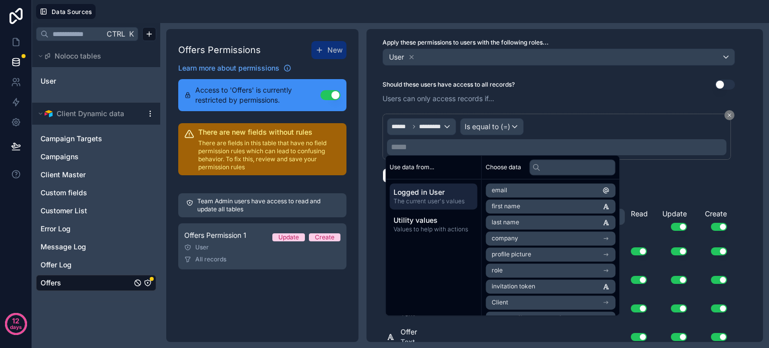
click at [439, 191] on span "Logged in User" at bounding box center [433, 192] width 80 height 10
click at [525, 299] on li "Client" at bounding box center [551, 302] width 130 height 14
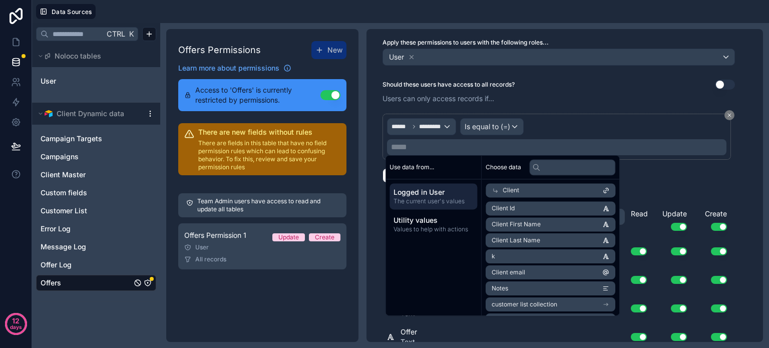
click at [524, 207] on li "Client Id" at bounding box center [551, 208] width 130 height 14
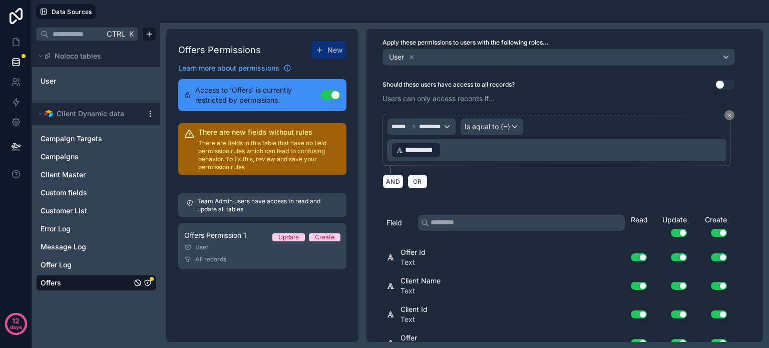
click at [597, 124] on div "****** ********* Is equal to (=) ﻿ ********* ﻿ ﻿" at bounding box center [556, 139] width 339 height 43
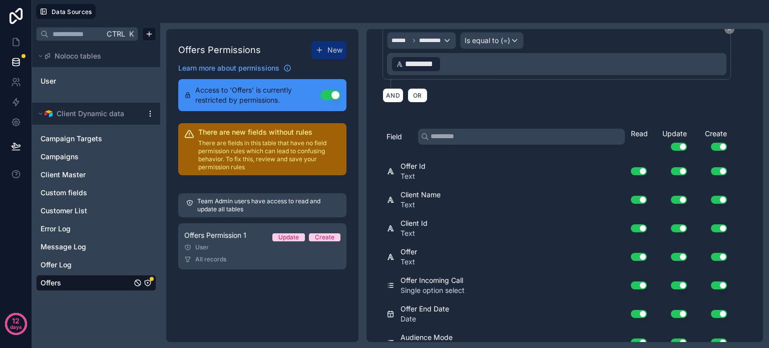
scroll to position [132, 0]
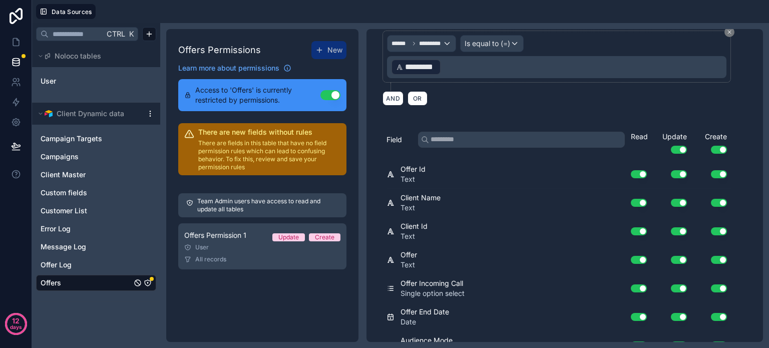
click at [642, 170] on button "Use setting" at bounding box center [639, 174] width 16 height 8
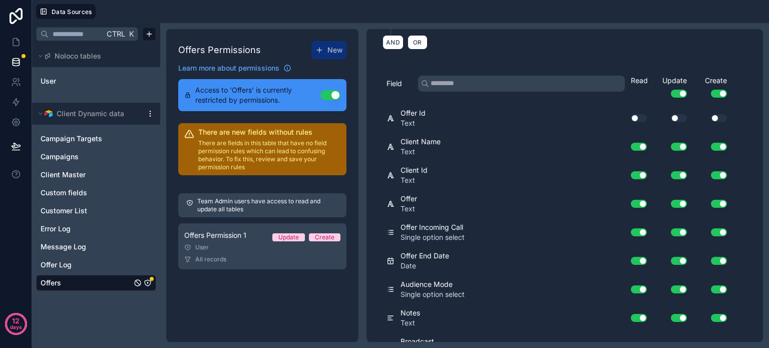
scroll to position [184, 0]
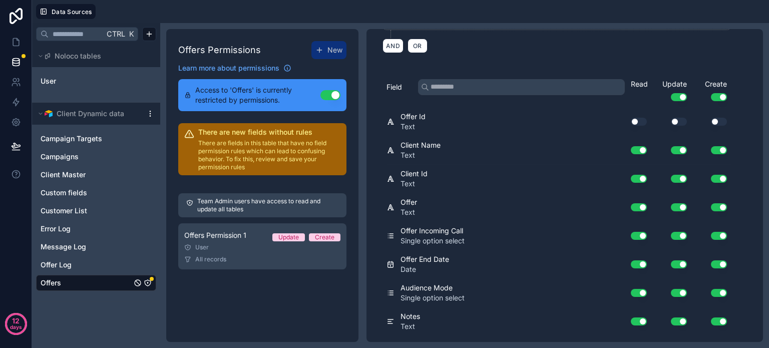
click at [679, 146] on button "Use setting" at bounding box center [679, 150] width 16 height 8
click at [713, 148] on button "Use setting" at bounding box center [719, 150] width 16 height 8
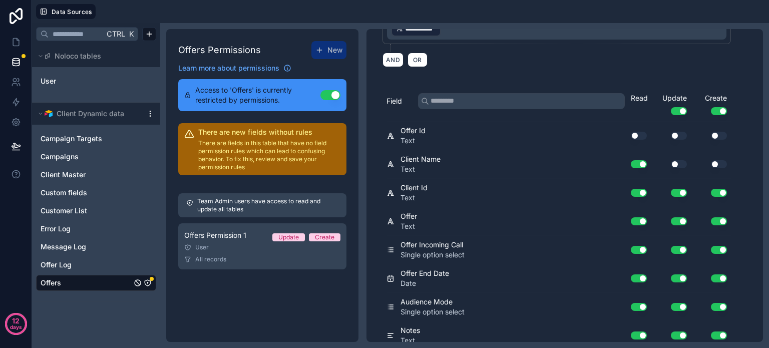
scroll to position [171, 0]
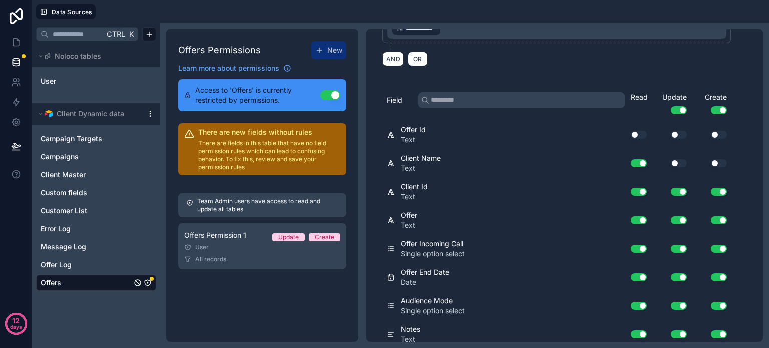
click at [635, 159] on button "Use setting" at bounding box center [639, 163] width 16 height 8
click at [634, 188] on button "Use setting" at bounding box center [639, 192] width 16 height 8
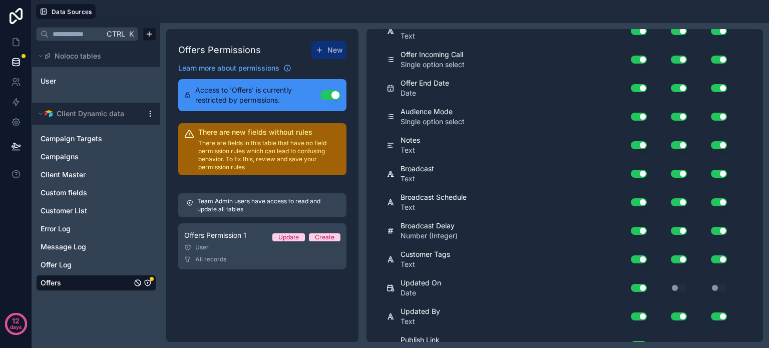
scroll to position [362, 0]
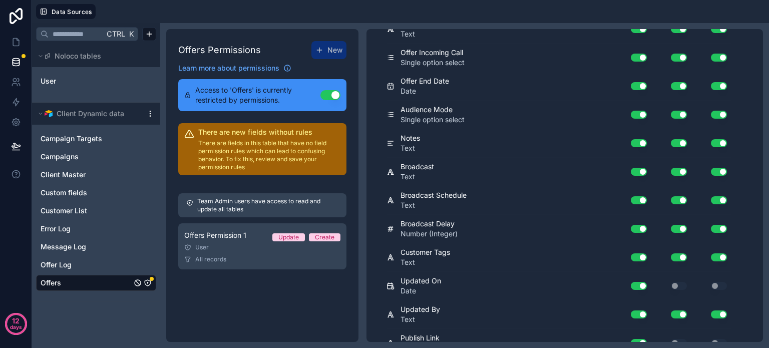
click at [636, 139] on button "Use setting" at bounding box center [639, 143] width 16 height 8
click at [677, 168] on button "Use setting" at bounding box center [679, 172] width 16 height 8
click at [718, 168] on button "Use setting" at bounding box center [719, 172] width 16 height 8
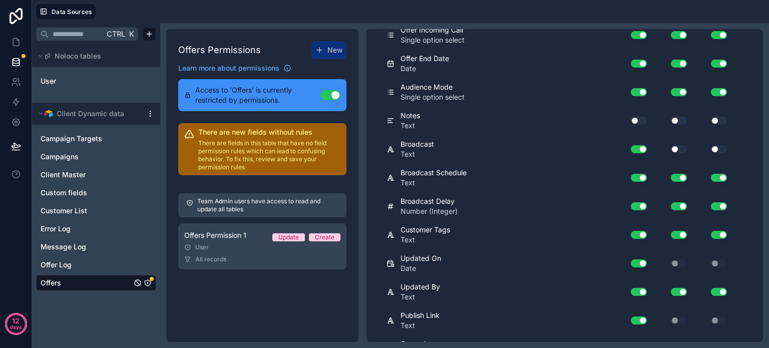
scroll to position [386, 0]
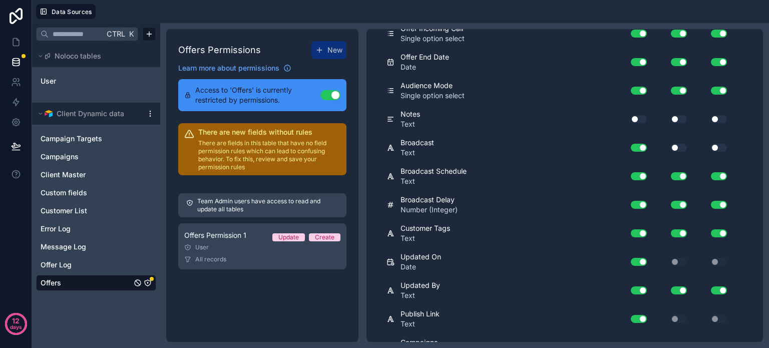
click at [680, 174] on button "Use setting" at bounding box center [679, 176] width 16 height 8
click at [715, 174] on button "Use setting" at bounding box center [719, 176] width 16 height 8
click at [641, 178] on div "Use setting" at bounding box center [635, 176] width 32 height 16
click at [679, 201] on button "Use setting" at bounding box center [679, 205] width 16 height 8
click at [715, 203] on button "Use setting" at bounding box center [719, 205] width 16 height 8
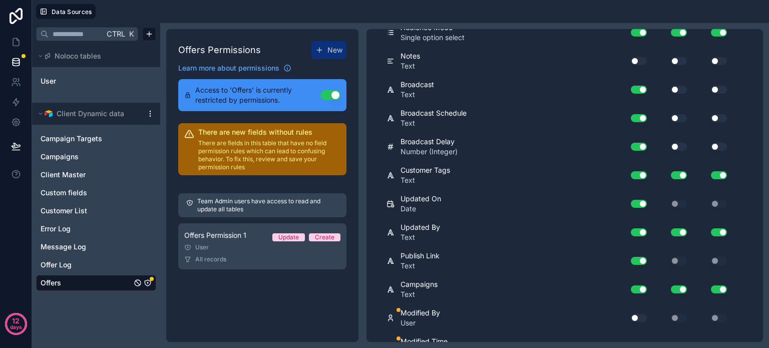
scroll to position [459, 0]
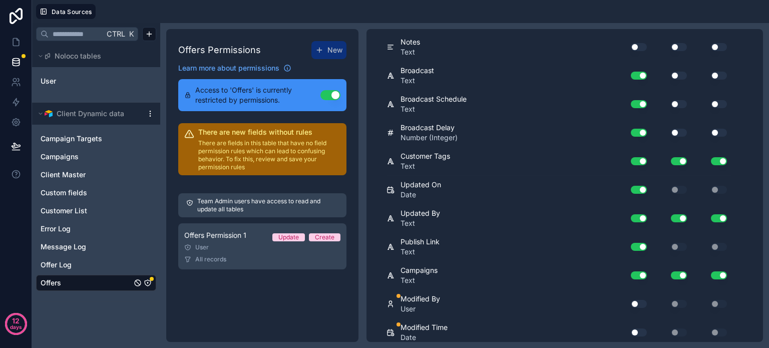
click at [635, 300] on button "Use setting" at bounding box center [639, 304] width 16 height 8
click at [636, 328] on button "Use setting" at bounding box center [639, 332] width 16 height 8
click at [635, 301] on button "Use setting" at bounding box center [639, 304] width 16 height 8
click at [635, 328] on button "Use setting" at bounding box center [639, 332] width 16 height 8
click at [640, 328] on button "Use setting" at bounding box center [639, 332] width 16 height 8
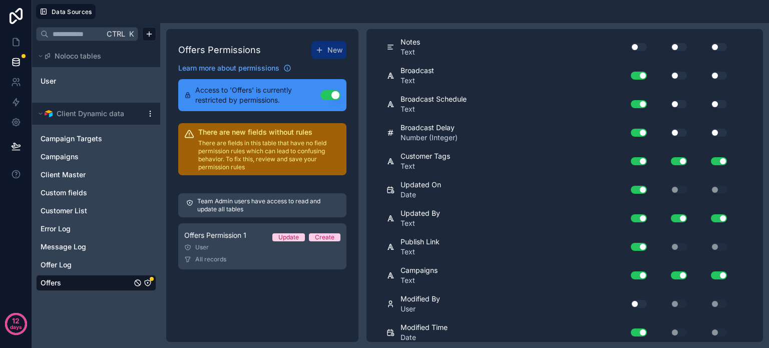
click at [679, 267] on div "Use setting" at bounding box center [671, 275] width 40 height 16
click at [678, 272] on button "Use setting" at bounding box center [679, 275] width 16 height 8
click at [714, 271] on button "Use setting" at bounding box center [719, 275] width 16 height 8
click at [637, 214] on button "Use setting" at bounding box center [639, 218] width 16 height 8
click at [768, 229] on div "**********" at bounding box center [464, 185] width 609 height 325
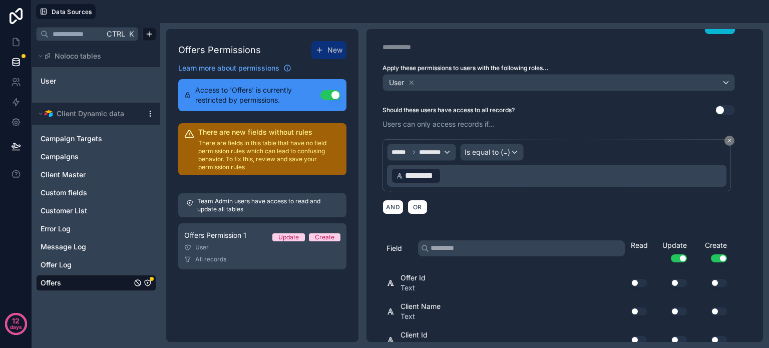
scroll to position [0, 0]
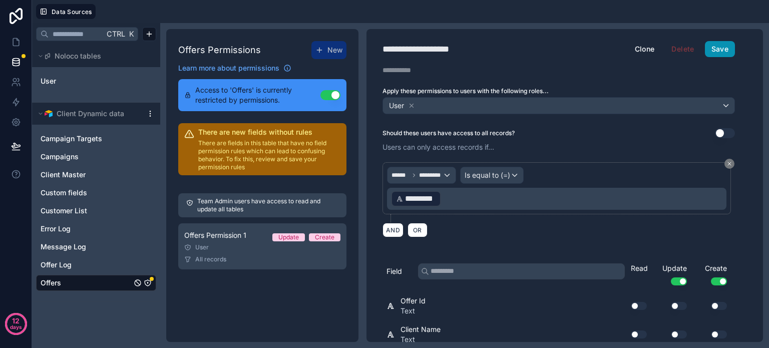
click at [719, 47] on button "Save" at bounding box center [720, 49] width 30 height 16
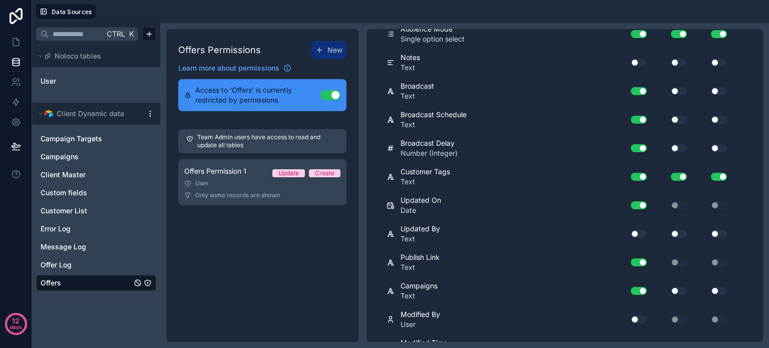
scroll to position [459, 0]
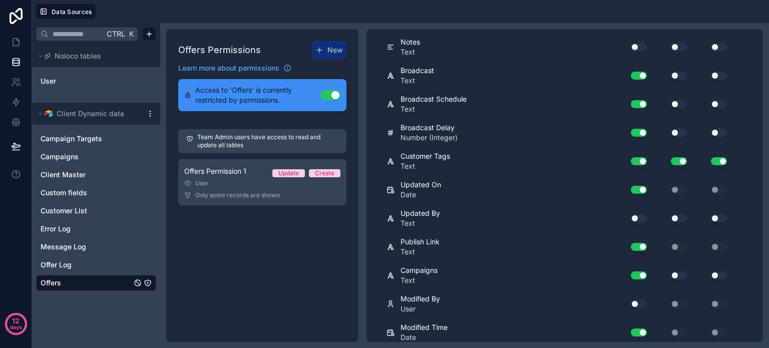
click at [635, 244] on button "Use setting" at bounding box center [639, 247] width 16 height 8
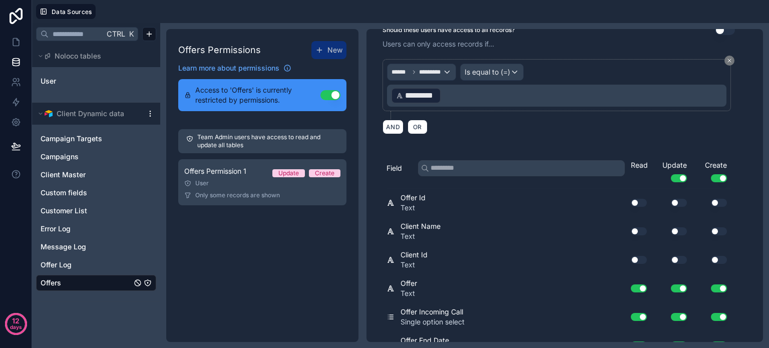
scroll to position [0, 0]
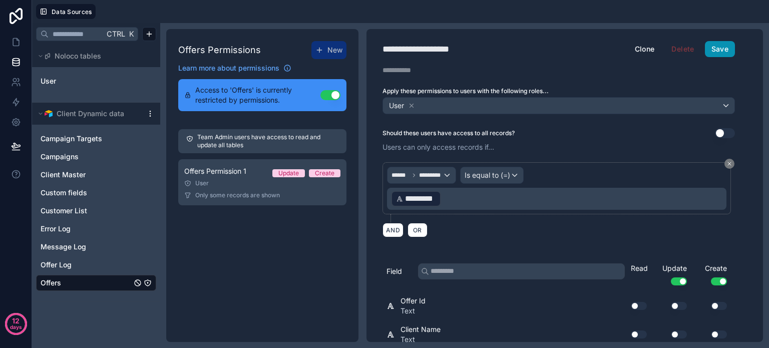
click at [724, 44] on button "Save" at bounding box center [720, 49] width 30 height 16
click at [14, 36] on link at bounding box center [16, 42] width 32 height 20
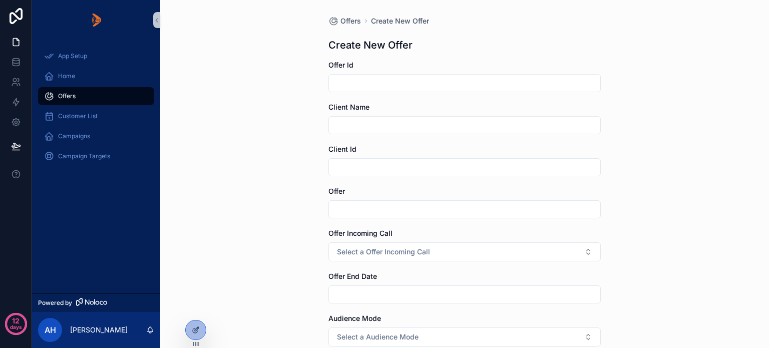
click at [76, 92] on div "Offers" at bounding box center [96, 96] width 104 height 16
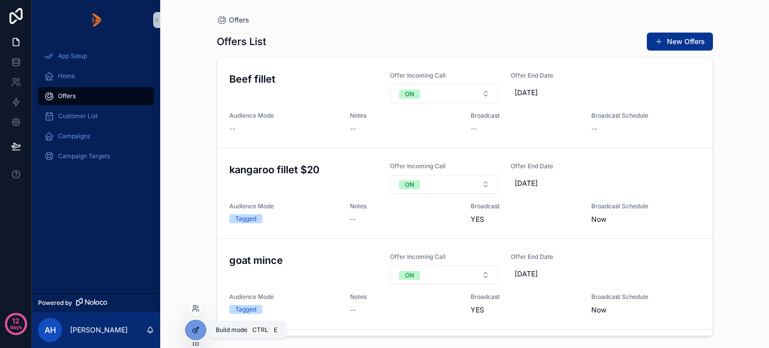
click at [194, 335] on div at bounding box center [196, 329] width 20 height 19
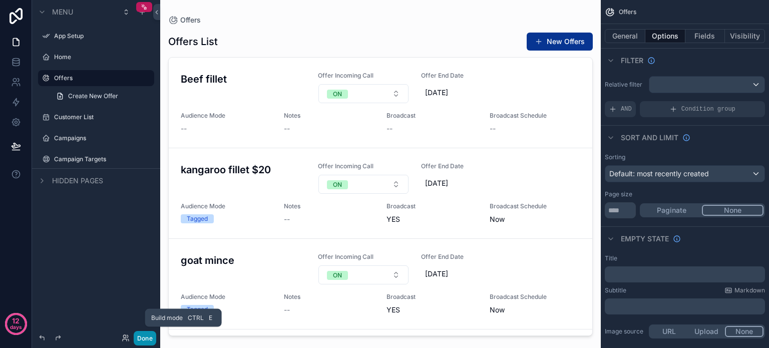
click at [144, 340] on button "Done" at bounding box center [145, 338] width 23 height 15
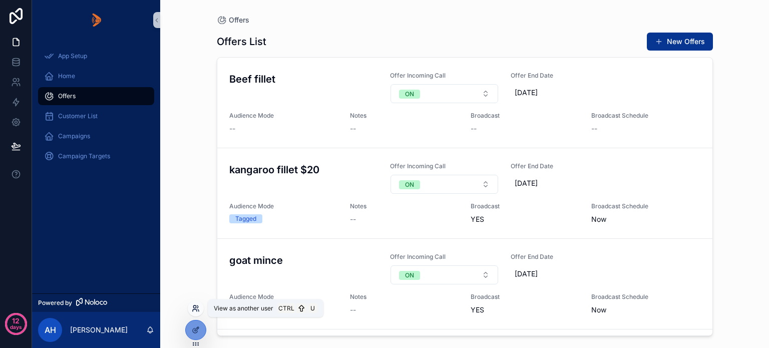
click at [193, 308] on icon at bounding box center [196, 308] width 8 height 8
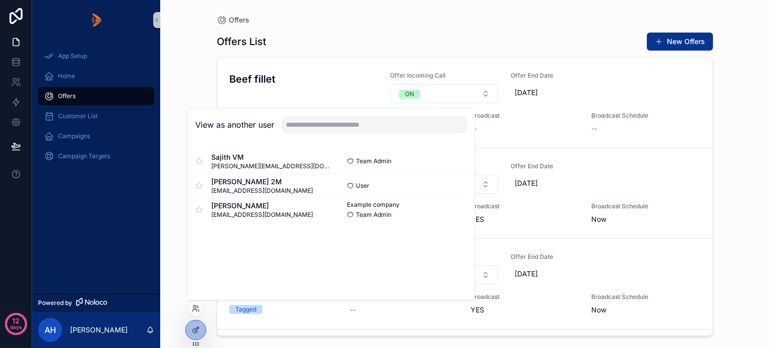
click at [129, 0] on html "12 days App Setup Home Offers Customer List Campaigns Campaign Targets Powered …" at bounding box center [384, 174] width 769 height 348
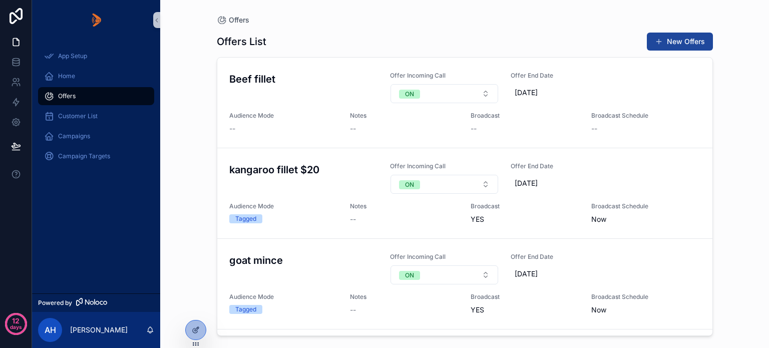
click at [674, 40] on button "New Offers" at bounding box center [680, 42] width 66 height 18
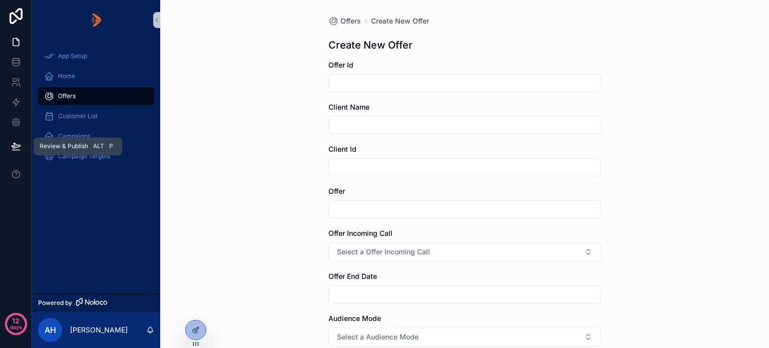
click at [11, 144] on icon at bounding box center [16, 146] width 10 height 10
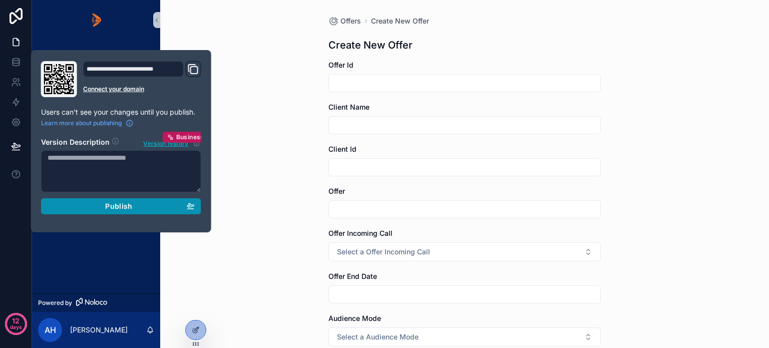
click at [103, 207] on div "Publish" at bounding box center [121, 206] width 147 height 9
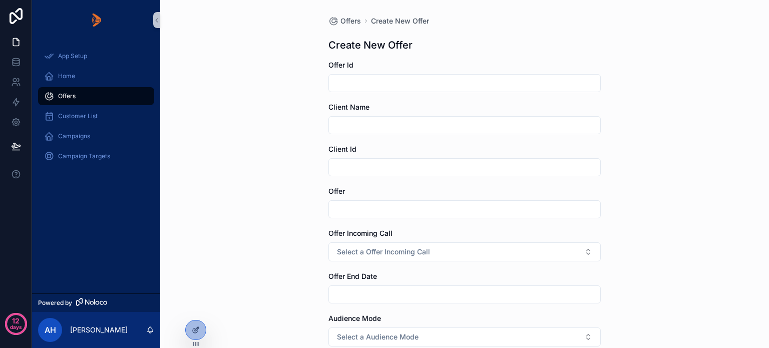
click at [238, 178] on div "Offers Create New Offer Create New Offer Offer Id Client Name Client Id Offer O…" at bounding box center [464, 174] width 609 height 348
click at [344, 164] on input "scrollable content" at bounding box center [464, 167] width 271 height 14
click at [237, 194] on div "Offers Create New Offer Create New Offer Offer Id Client Name Client Id Offer O…" at bounding box center [464, 174] width 609 height 348
click at [192, 308] on icon at bounding box center [196, 308] width 8 height 8
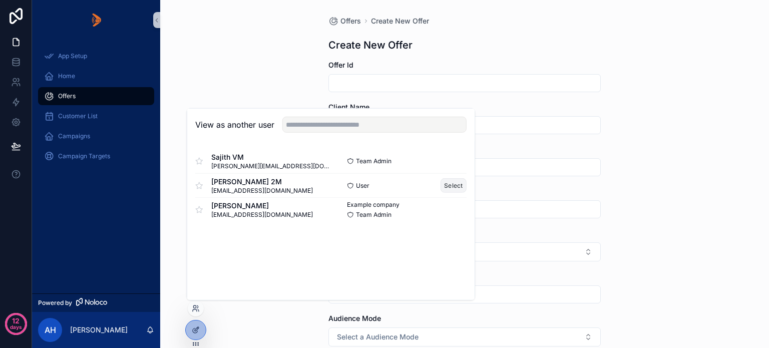
click at [459, 185] on button "Select" at bounding box center [454, 185] width 26 height 15
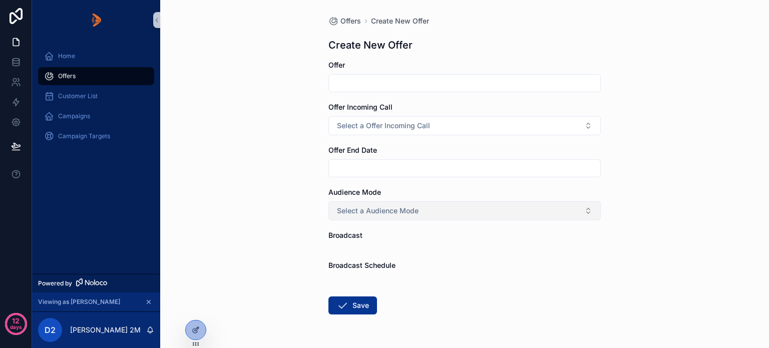
click at [435, 210] on button "Select a Audience Mode" at bounding box center [464, 210] width 272 height 19
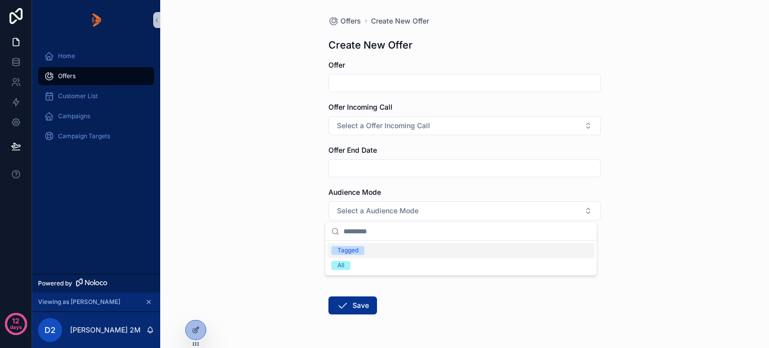
click at [633, 229] on div "Offers Create New Offer Create New Offer Offer Offer Incoming Call Select a Off…" at bounding box center [464, 174] width 609 height 348
click at [344, 240] on div "Broadcast" at bounding box center [464, 240] width 272 height 20
click at [345, 83] on input "scrollable content" at bounding box center [464, 83] width 271 height 14
drag, startPoint x: 368, startPoint y: 82, endPoint x: 306, endPoint y: 88, distance: 61.8
click at [306, 88] on div "**********" at bounding box center [464, 174] width 609 height 348
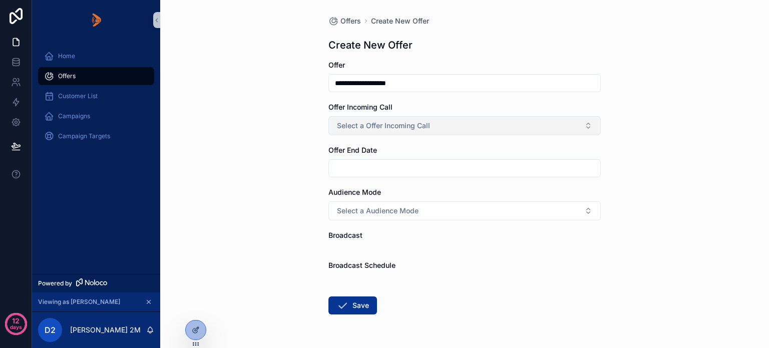
type input "**********"
click at [416, 124] on span "Select a Offer Incoming Call" at bounding box center [383, 126] width 93 height 10
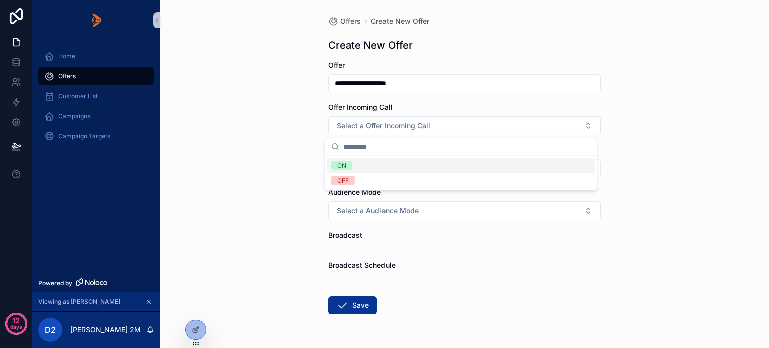
click at [342, 165] on div "ON" at bounding box center [341, 165] width 9 height 9
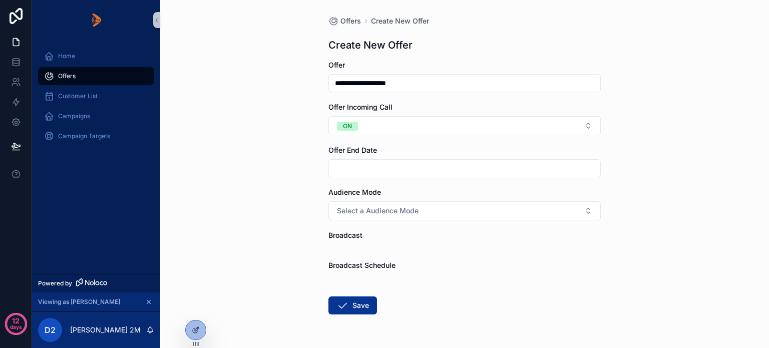
click at [357, 173] on input "scrollable content" at bounding box center [464, 168] width 271 height 14
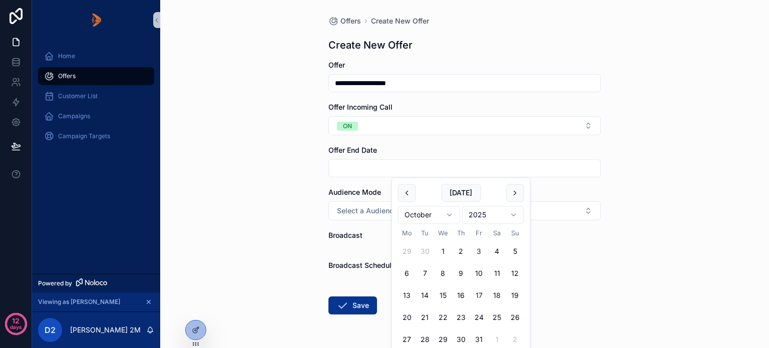
click at [481, 296] on button "17" at bounding box center [479, 296] width 18 height 18
type input "**********"
click at [270, 191] on div "**********" at bounding box center [464, 174] width 609 height 348
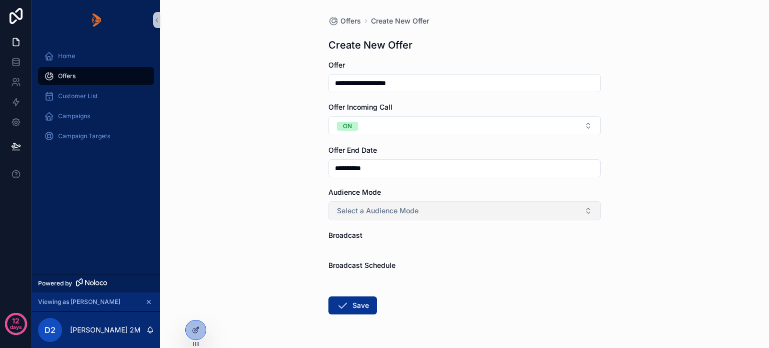
click at [367, 210] on span "Select a Audience Mode" at bounding box center [378, 211] width 82 height 10
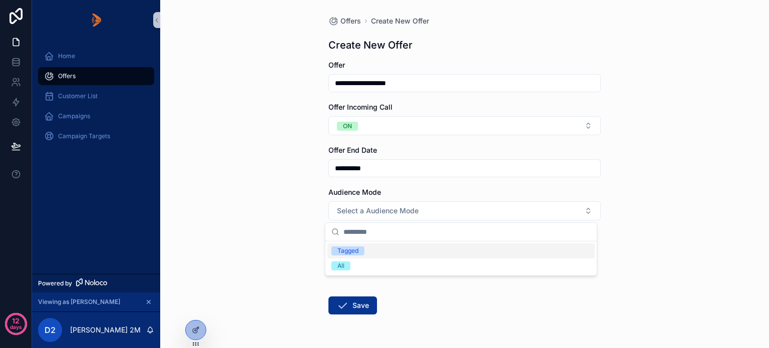
click at [343, 251] on div "Tagged" at bounding box center [347, 250] width 21 height 9
click at [475, 252] on form "**********" at bounding box center [464, 219] width 272 height 318
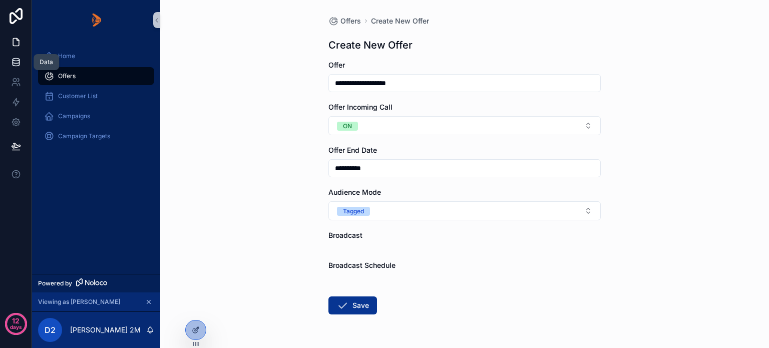
click at [15, 64] on icon at bounding box center [16, 62] width 10 height 10
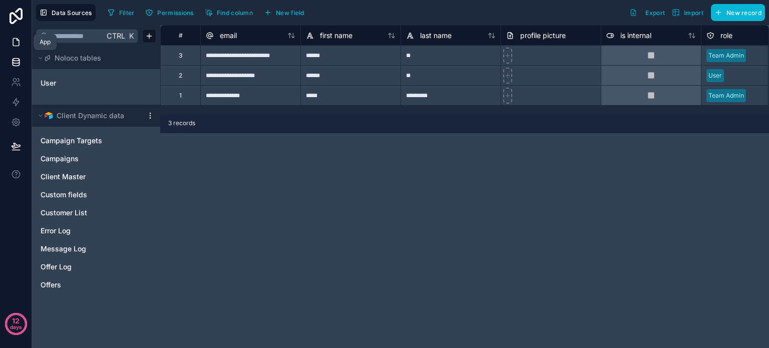
click at [20, 38] on icon at bounding box center [16, 42] width 10 height 10
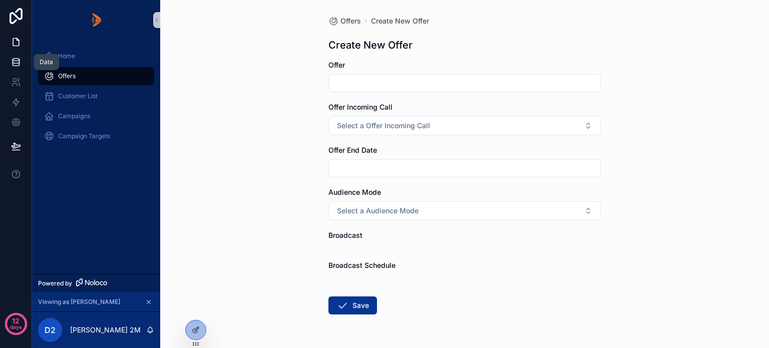
click at [16, 62] on icon at bounding box center [16, 62] width 10 height 10
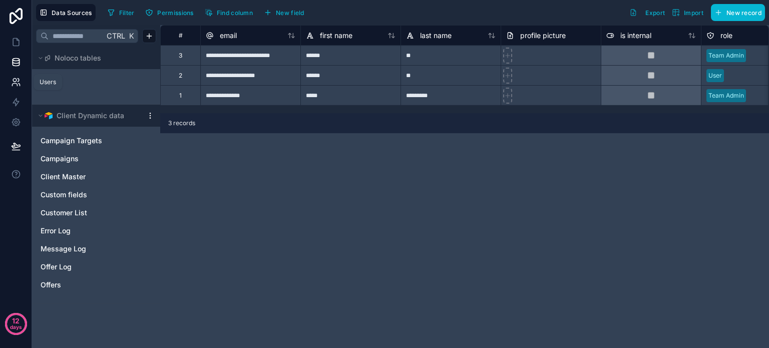
click at [15, 81] on icon at bounding box center [16, 82] width 10 height 10
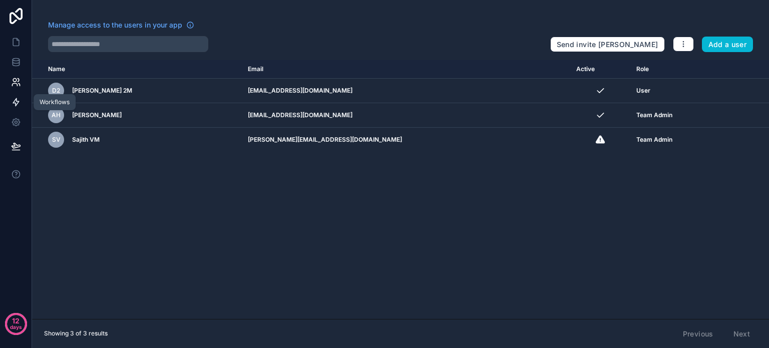
click at [18, 102] on icon at bounding box center [16, 102] width 10 height 10
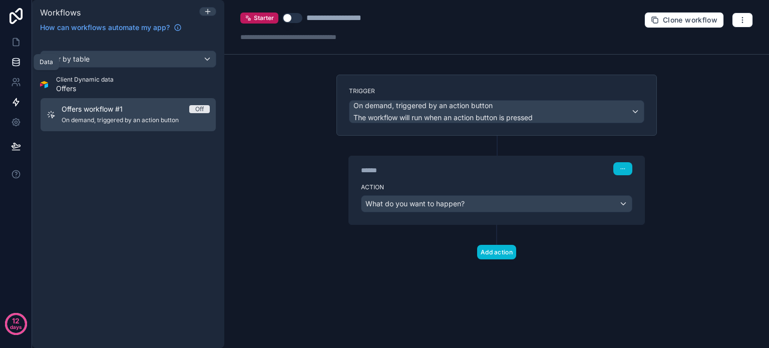
click at [13, 59] on icon at bounding box center [16, 60] width 7 height 3
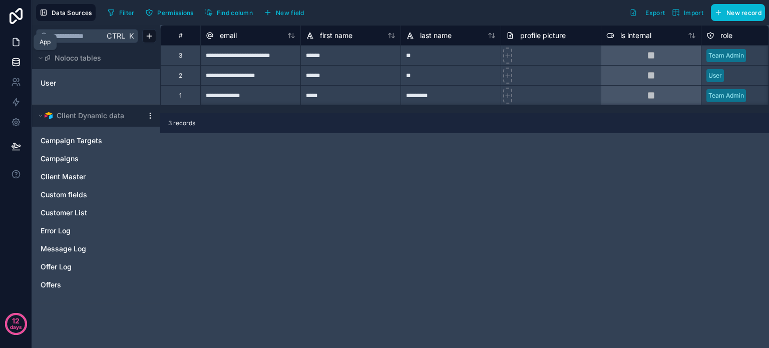
click at [14, 46] on icon at bounding box center [16, 43] width 6 height 8
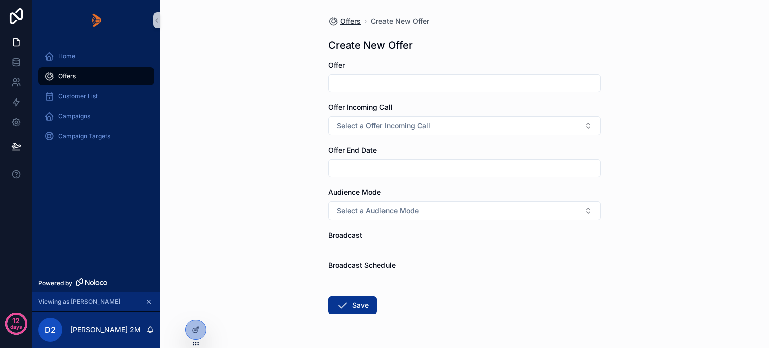
click at [343, 21] on span "Offers" at bounding box center [350, 21] width 21 height 10
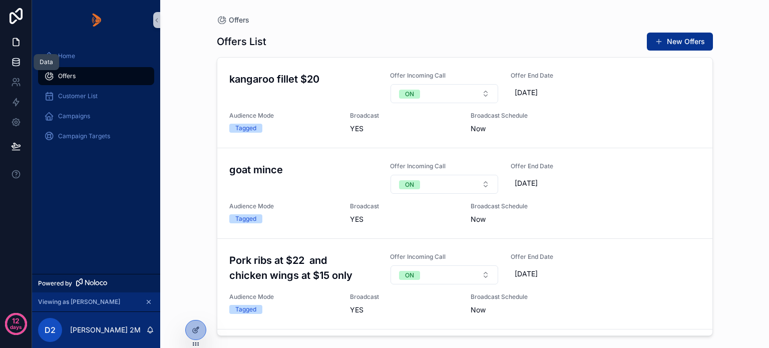
click at [16, 64] on icon at bounding box center [16, 62] width 10 height 10
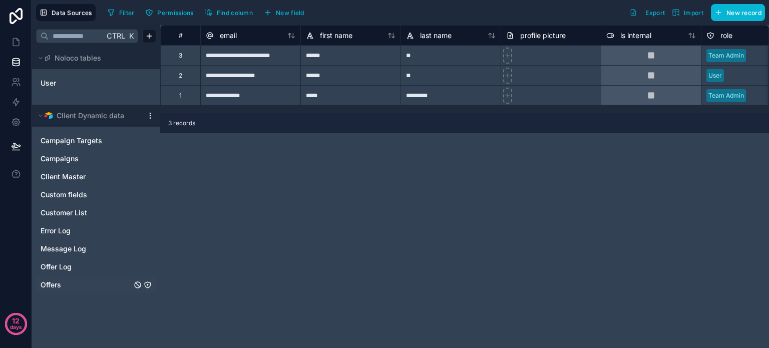
click at [52, 285] on span "Offers" at bounding box center [51, 285] width 21 height 10
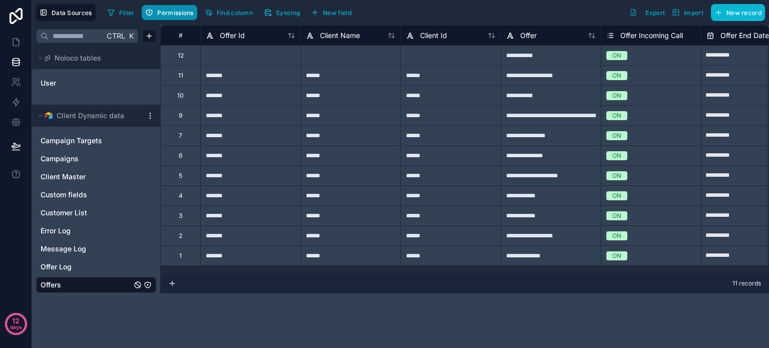
click at [168, 12] on span "Permissions" at bounding box center [175, 13] width 36 height 8
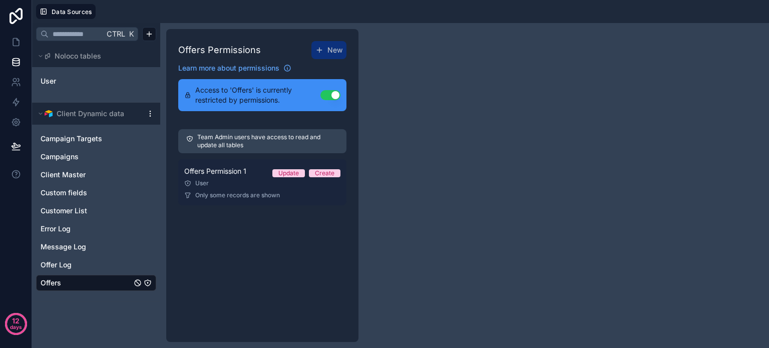
click at [231, 181] on div "User" at bounding box center [262, 183] width 156 height 8
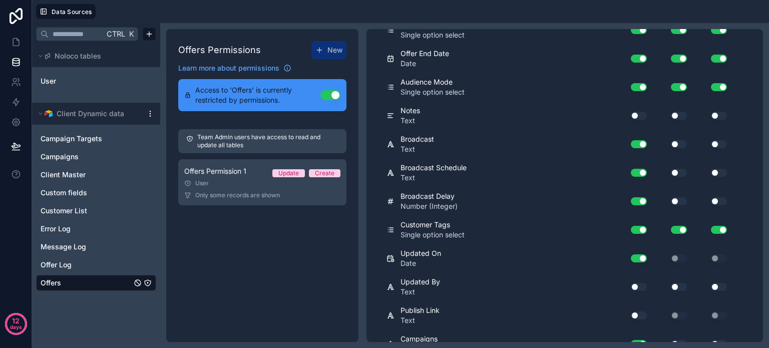
scroll to position [390, 0]
click at [225, 263] on div "Offers Permissions New Learn more about permissions Access to 'Offers' is curre…" at bounding box center [262, 185] width 192 height 313
click at [14, 46] on icon at bounding box center [16, 42] width 10 height 10
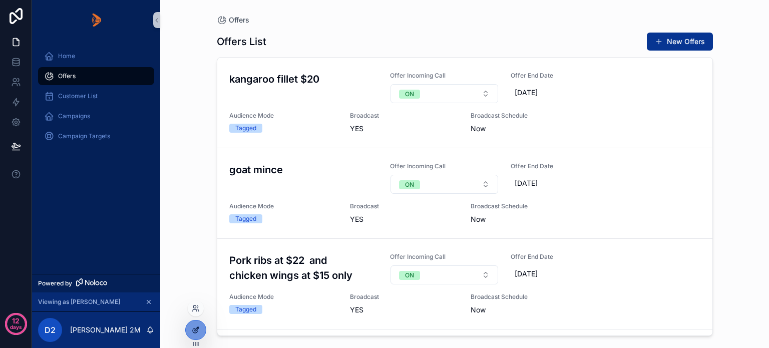
click at [194, 331] on icon at bounding box center [196, 330] width 8 height 8
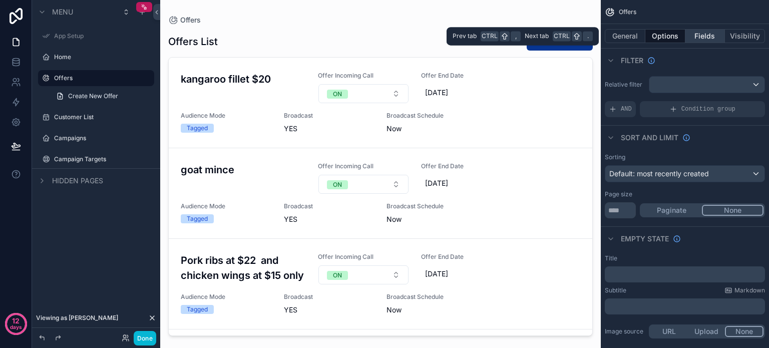
click at [697, 40] on button "Fields" at bounding box center [705, 36] width 40 height 14
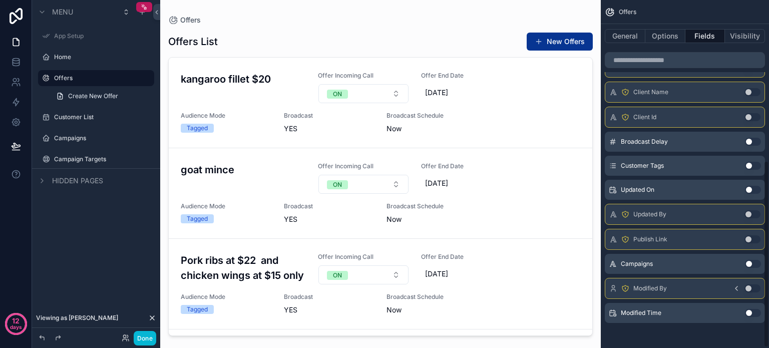
scroll to position [299, 0]
click at [755, 162] on button "Use setting" at bounding box center [753, 165] width 16 height 8
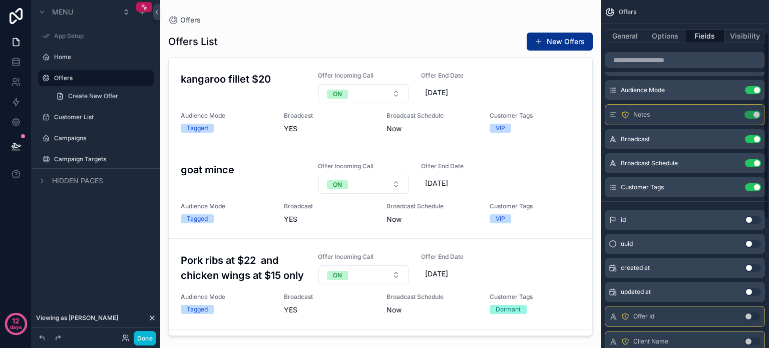
scroll to position [59, 0]
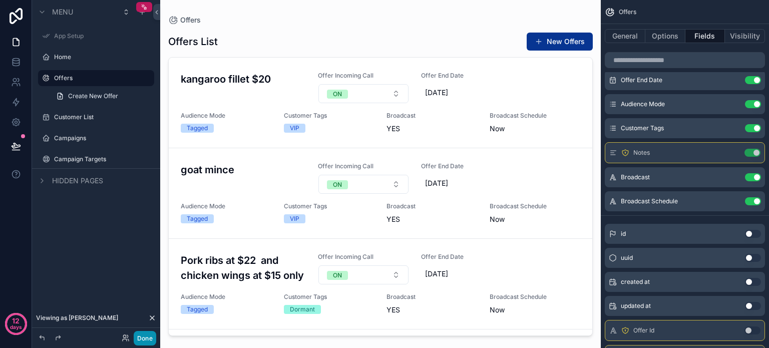
click at [148, 336] on button "Done" at bounding box center [145, 338] width 23 height 15
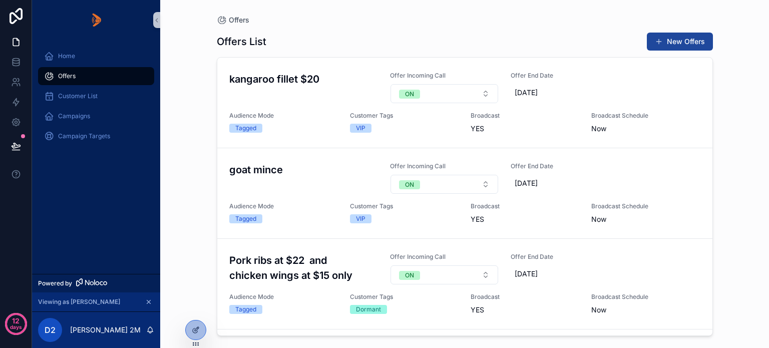
click at [687, 40] on button "New Offers" at bounding box center [680, 42] width 66 height 18
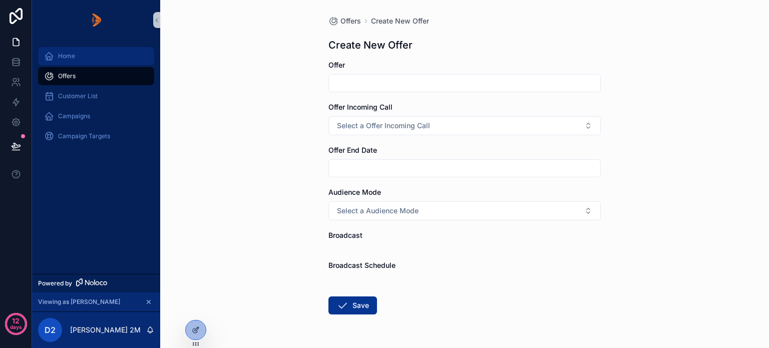
click at [64, 56] on span "Home" at bounding box center [66, 56] width 17 height 8
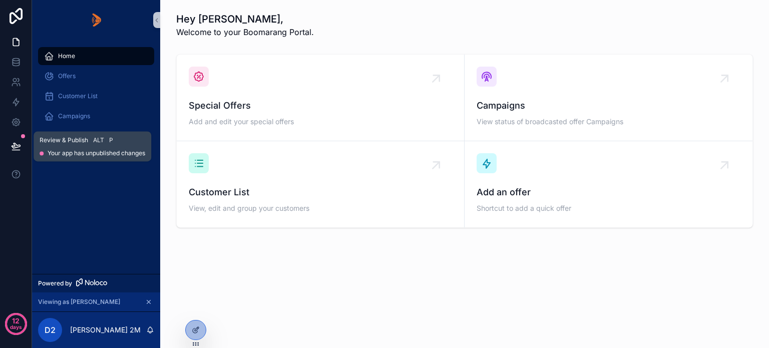
click at [17, 150] on icon at bounding box center [16, 146] width 10 height 10
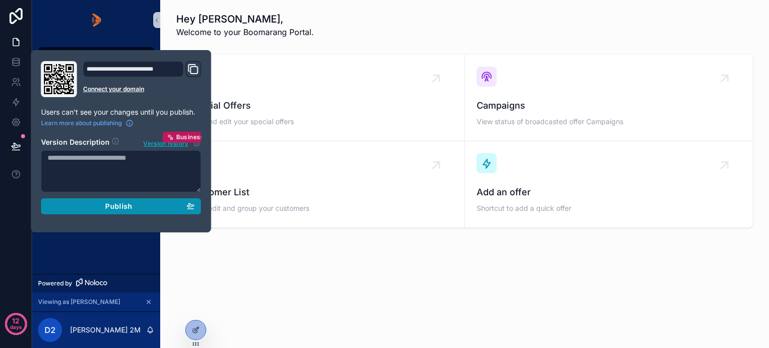
click at [112, 210] on button "Publish" at bounding box center [121, 206] width 160 height 16
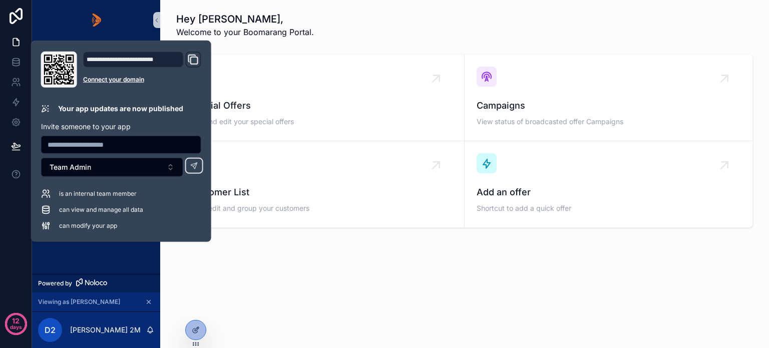
click at [102, 257] on div "Home Offers Customer List Campaigns Campaign Targets" at bounding box center [96, 157] width 128 height 234
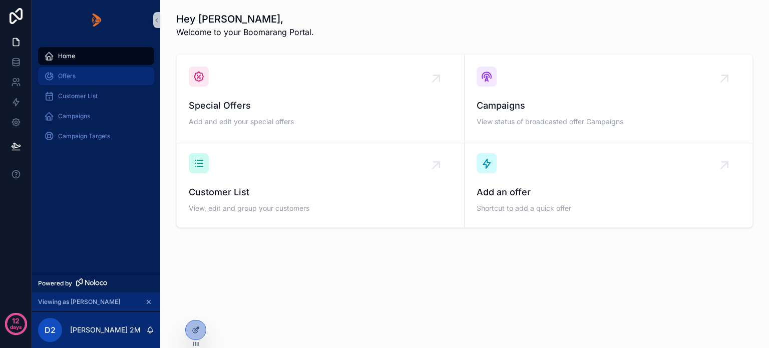
click at [67, 77] on span "Offers" at bounding box center [67, 76] width 18 height 8
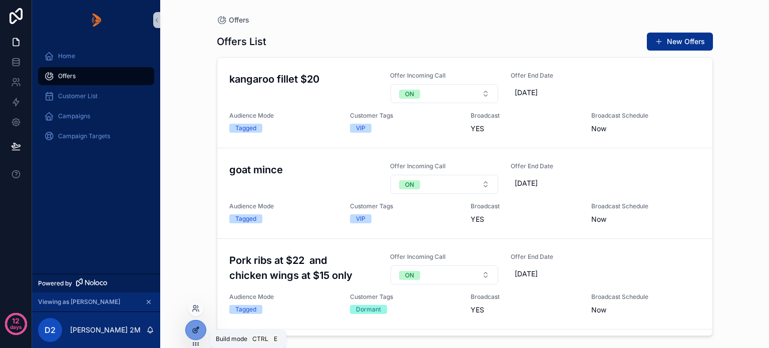
click at [194, 332] on icon at bounding box center [196, 330] width 8 height 8
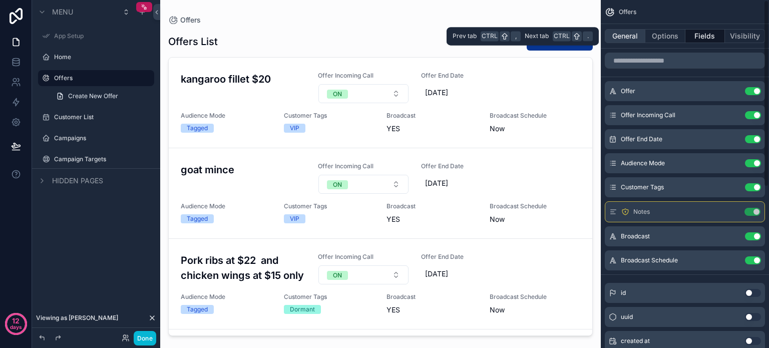
click at [628, 32] on button "General" at bounding box center [625, 36] width 41 height 14
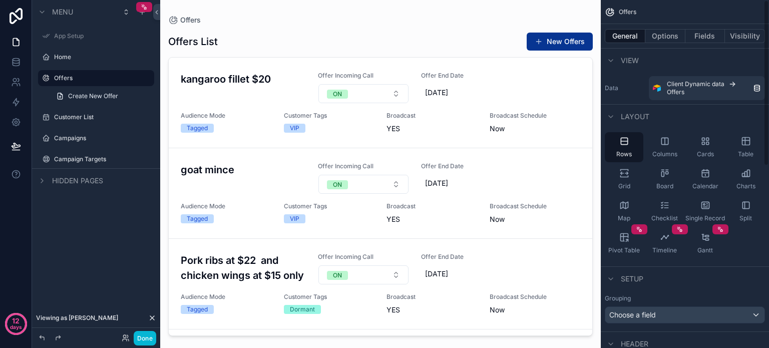
click at [718, 58] on div "View" at bounding box center [685, 60] width 168 height 24
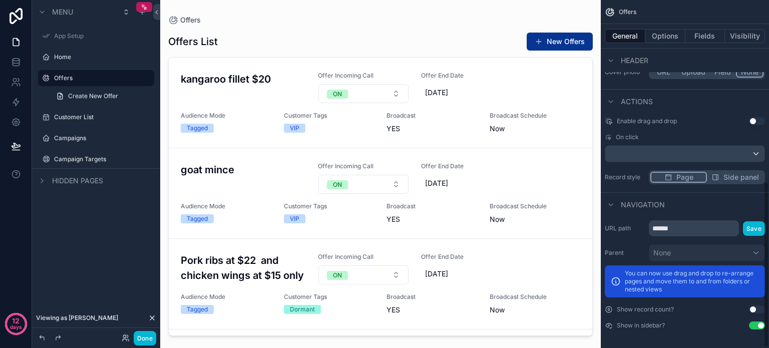
scroll to position [381, 0]
click at [705, 100] on div "Actions" at bounding box center [685, 101] width 168 height 24
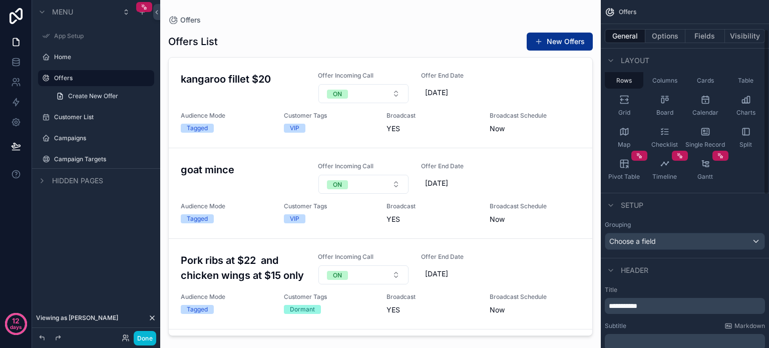
scroll to position [61, 0]
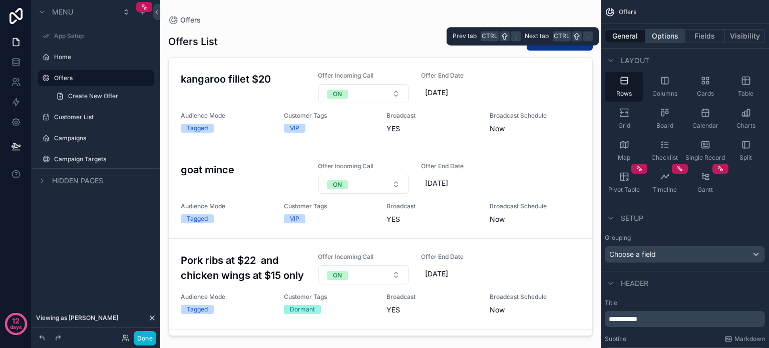
click at [663, 38] on button "Options" at bounding box center [665, 36] width 40 height 14
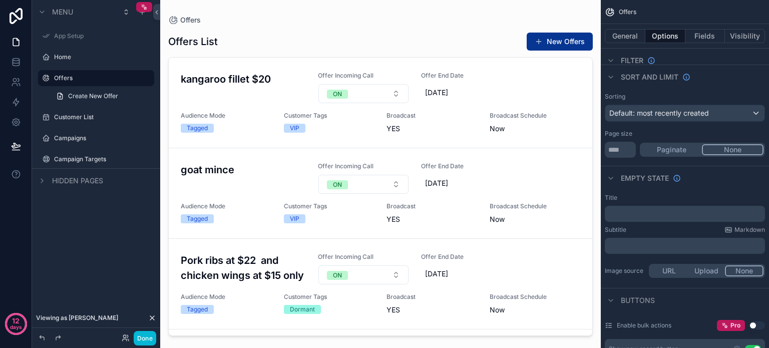
click at [725, 80] on div "Sort And Limit" at bounding box center [685, 77] width 168 height 24
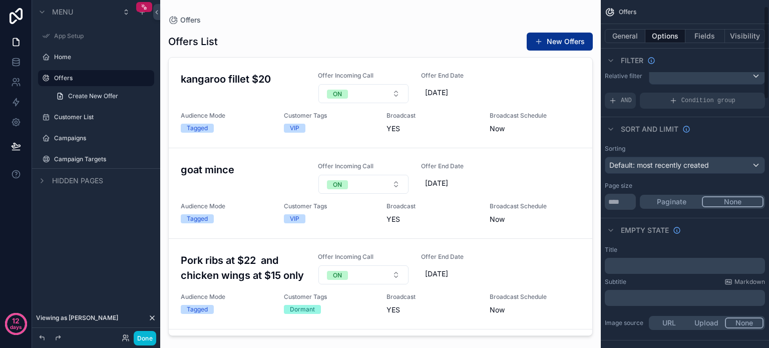
scroll to position [0, 0]
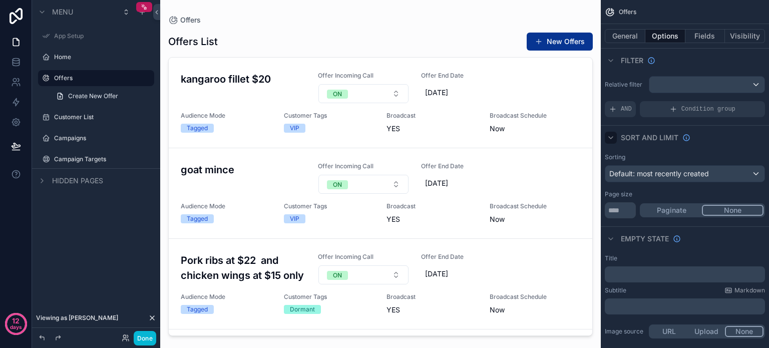
click at [612, 137] on icon "scrollable content" at bounding box center [611, 138] width 4 height 2
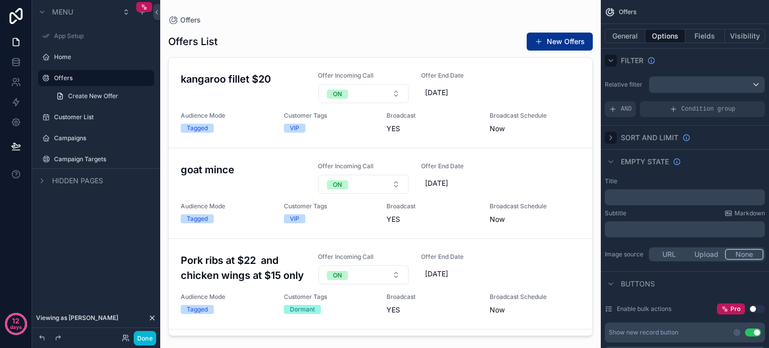
click at [607, 57] on icon "scrollable content" at bounding box center [611, 61] width 8 height 8
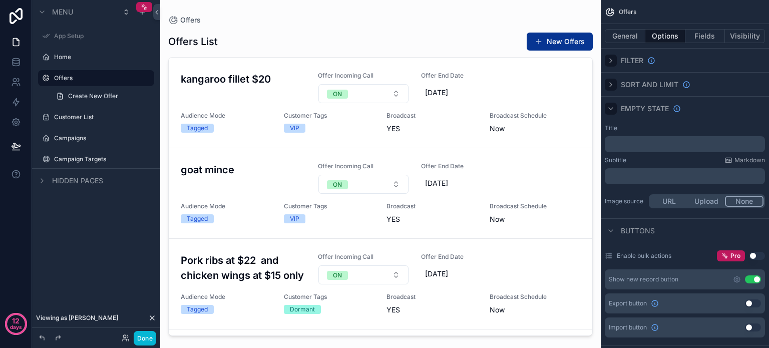
click at [611, 108] on icon "scrollable content" at bounding box center [611, 109] width 8 height 8
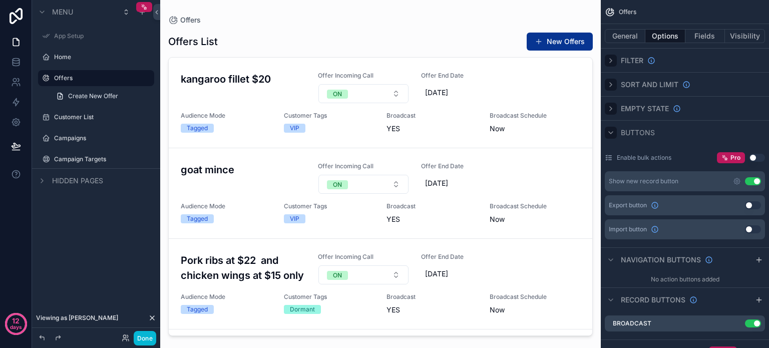
click at [610, 134] on icon "scrollable content" at bounding box center [611, 133] width 8 height 8
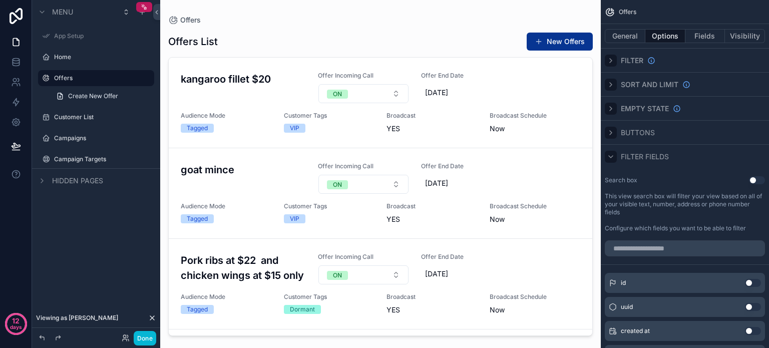
click at [609, 156] on icon "scrollable content" at bounding box center [611, 157] width 8 height 8
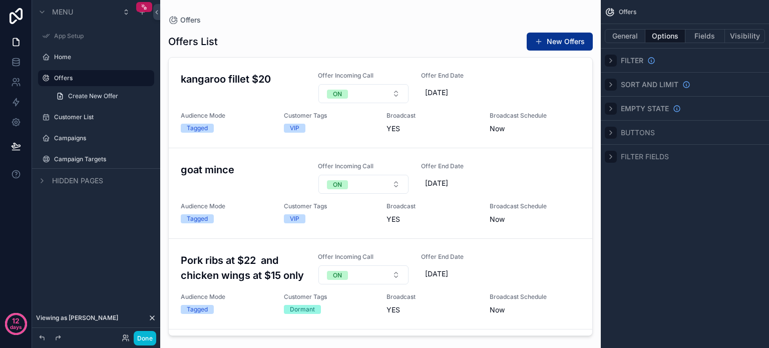
click at [611, 134] on icon "scrollable content" at bounding box center [611, 133] width 2 height 4
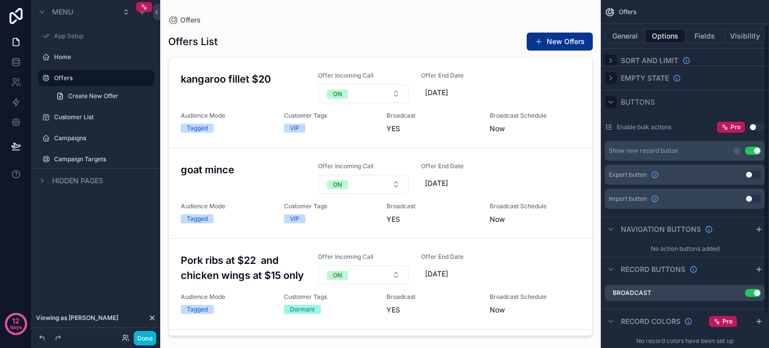
scroll to position [31, 0]
click at [705, 151] on div "Show new record button Use setting" at bounding box center [685, 150] width 160 height 20
click at [735, 151] on icon "scrollable content" at bounding box center [737, 150] width 8 height 8
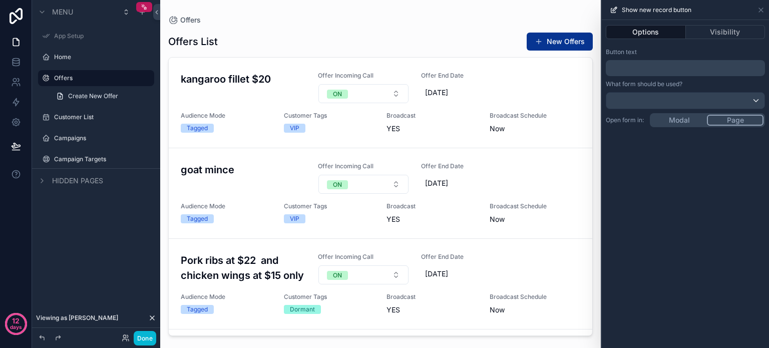
click at [737, 120] on button "Page" at bounding box center [735, 120] width 57 height 11
click at [613, 10] on icon at bounding box center [614, 10] width 8 height 8
click at [760, 10] on icon at bounding box center [761, 10] width 4 height 4
